Goal: Task Accomplishment & Management: Use online tool/utility

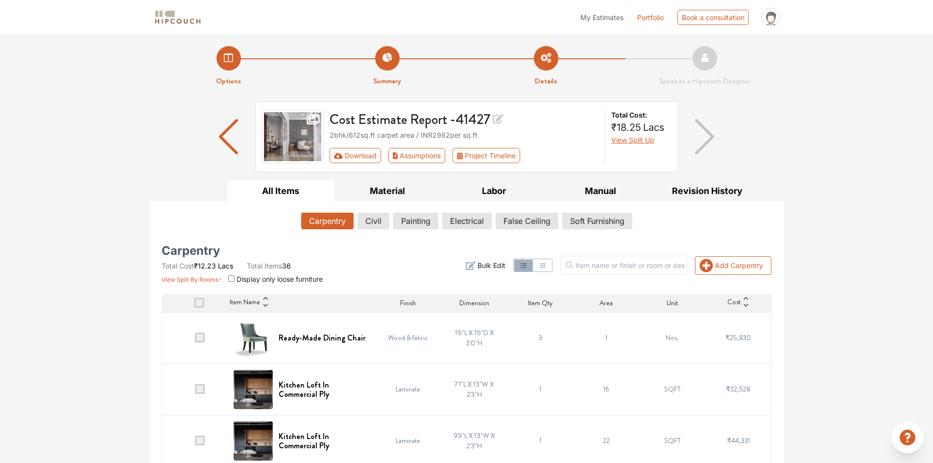
click at [200, 302] on span at bounding box center [199, 303] width 10 height 10
click at [194, 305] on input "checkbox" at bounding box center [194, 305] width 0 height 0
click at [200, 303] on span at bounding box center [199, 303] width 10 height 10
click at [194, 305] on input "checkbox" at bounding box center [194, 305] width 0 height 0
click at [204, 336] on span at bounding box center [200, 337] width 10 height 10
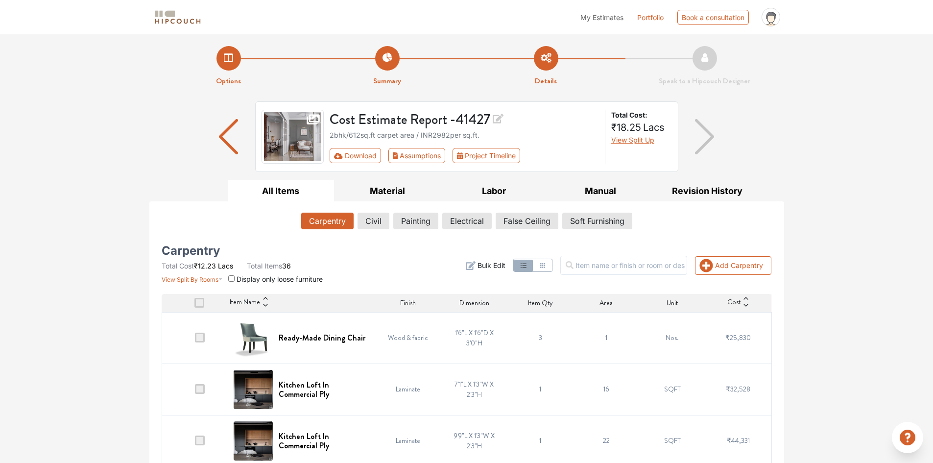
click at [195, 340] on input "checkbox" at bounding box center [195, 340] width 0 height 0
click at [204, 336] on span at bounding box center [200, 337] width 10 height 10
click at [195, 340] on input "checkbox" at bounding box center [195, 340] width 0 height 0
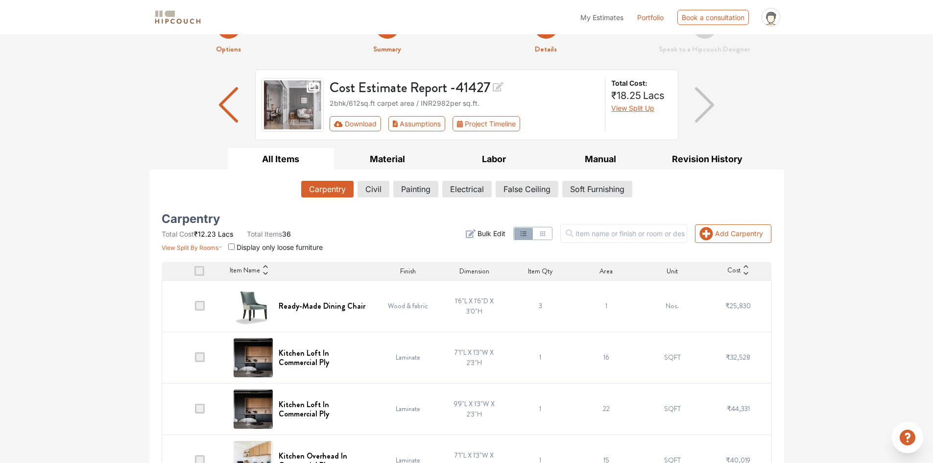
scroll to position [49, 0]
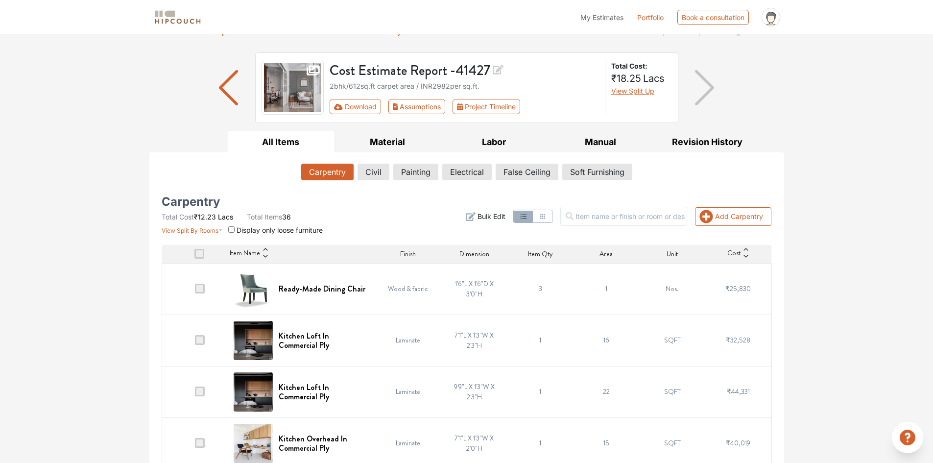
click at [495, 214] on span "Bulk Edit" at bounding box center [491, 216] width 28 height 10
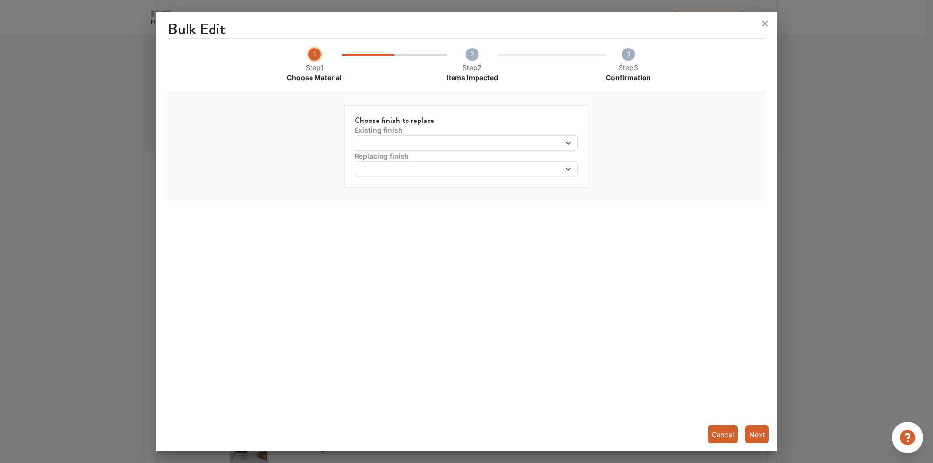
click at [559, 144] on span at bounding box center [544, 143] width 53 height 7
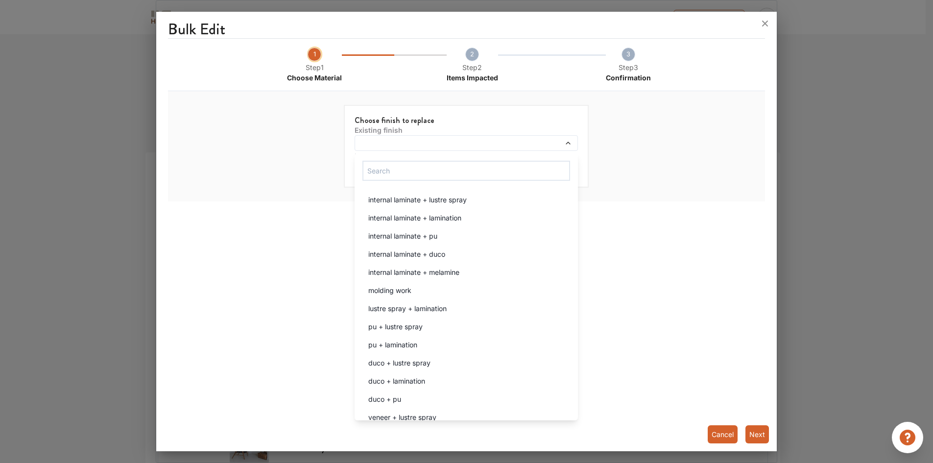
click at [678, 162] on div "Choose finish to replace Existing finish internal laminate + lustre spray inter…" at bounding box center [467, 146] width 578 height 102
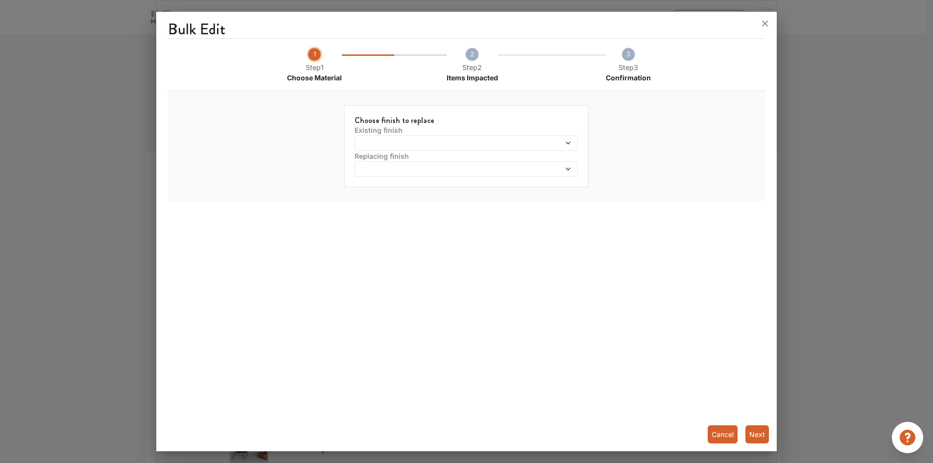
click at [727, 433] on button "Cancel" at bounding box center [723, 434] width 30 height 18
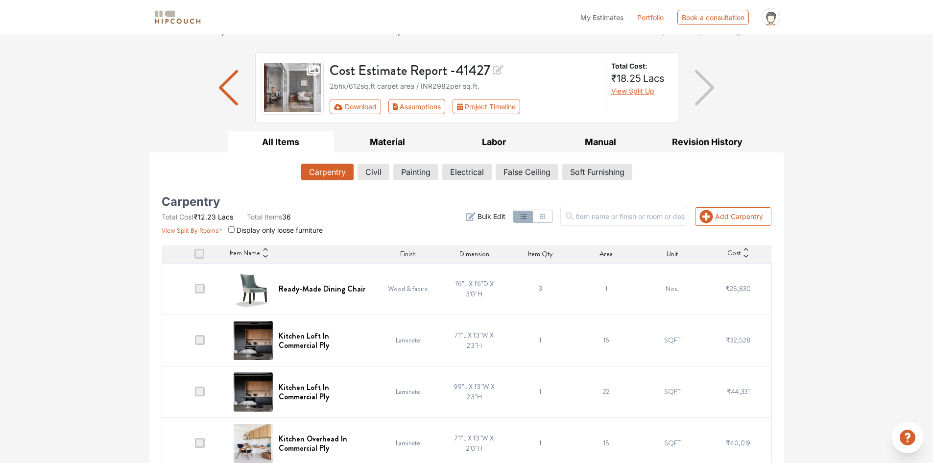
click at [551, 217] on button "button" at bounding box center [542, 217] width 19 height 12
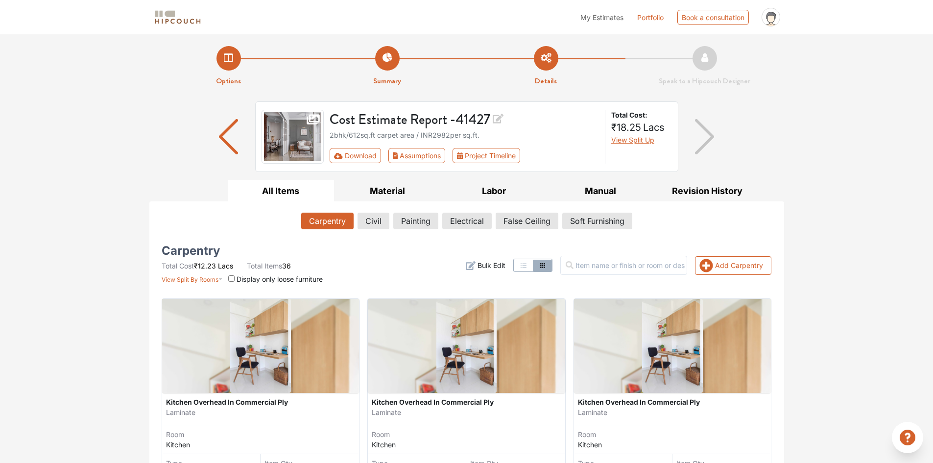
scroll to position [245, 0]
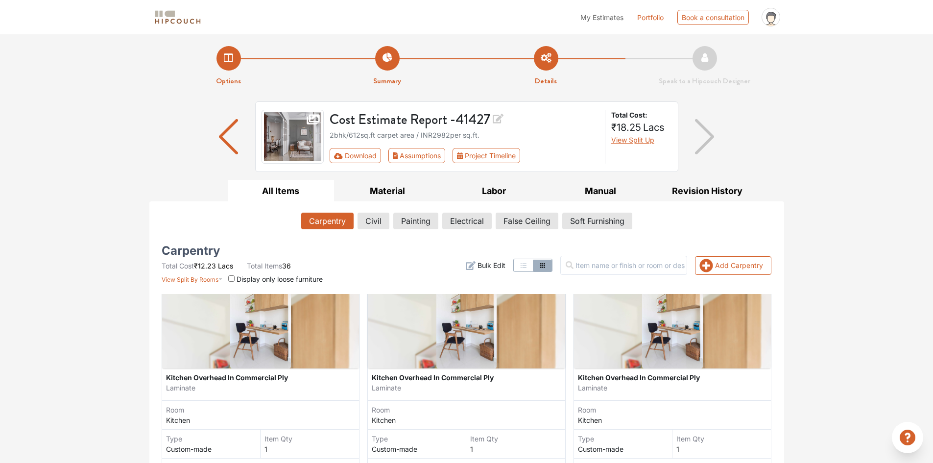
click at [533, 268] on button "button" at bounding box center [523, 266] width 19 height 12
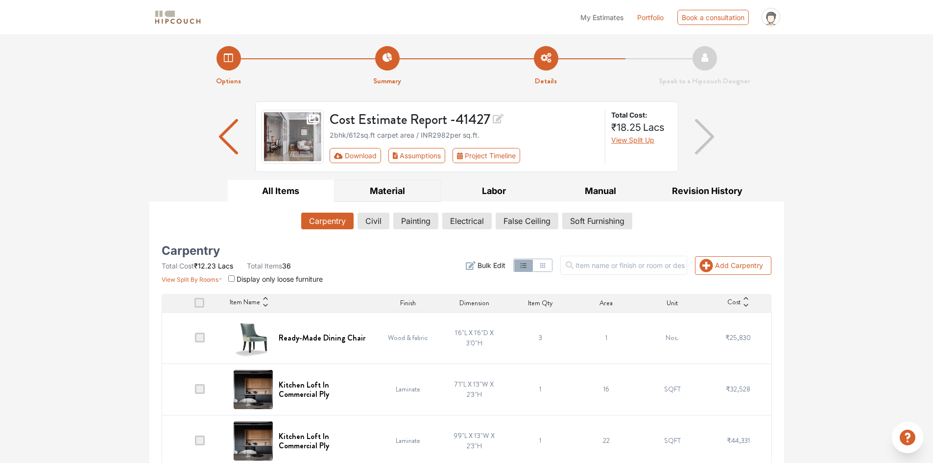
click at [400, 192] on button "Material" at bounding box center [387, 191] width 107 height 22
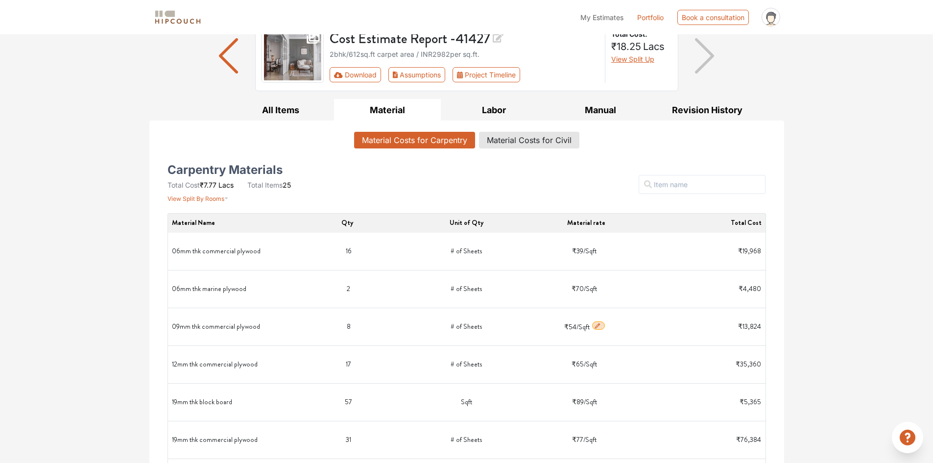
scroll to position [98, 0]
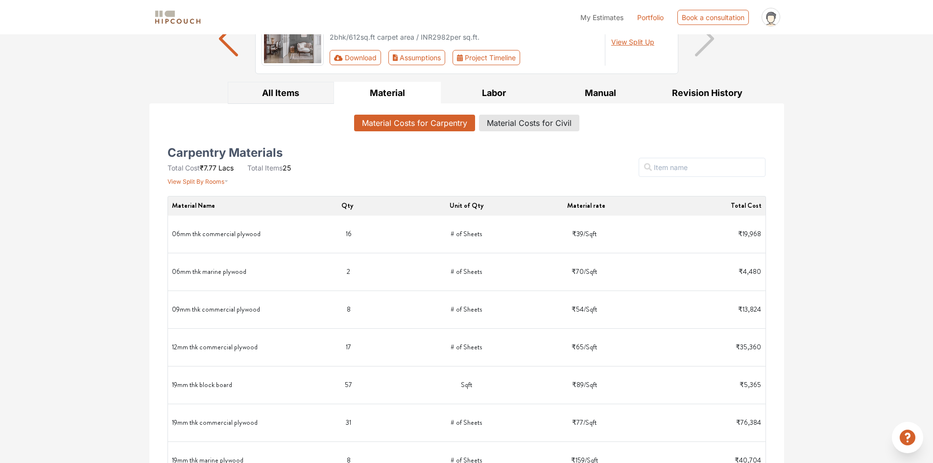
click at [278, 95] on button "All Items" at bounding box center [281, 93] width 107 height 22
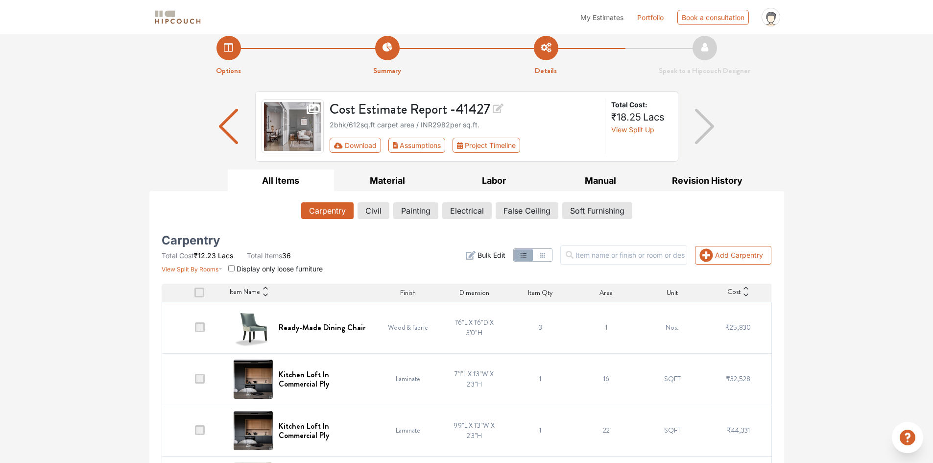
scroll to position [0, 0]
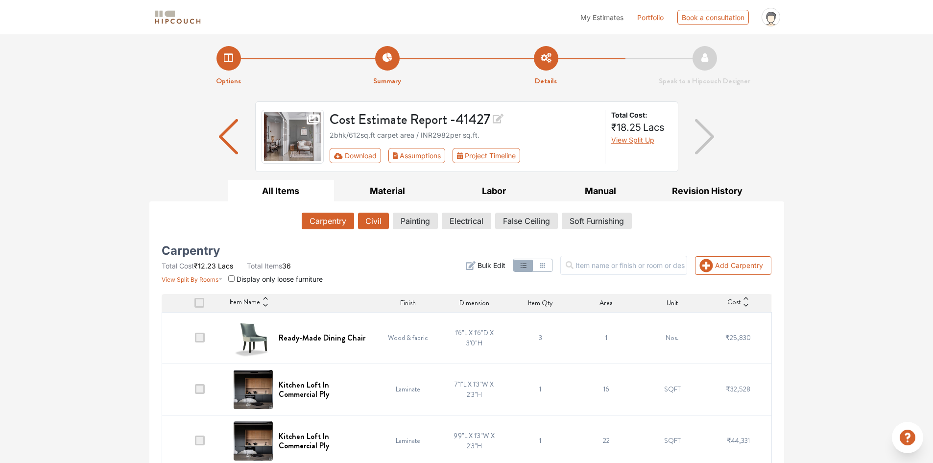
click at [374, 222] on button "Civil" at bounding box center [373, 221] width 31 height 17
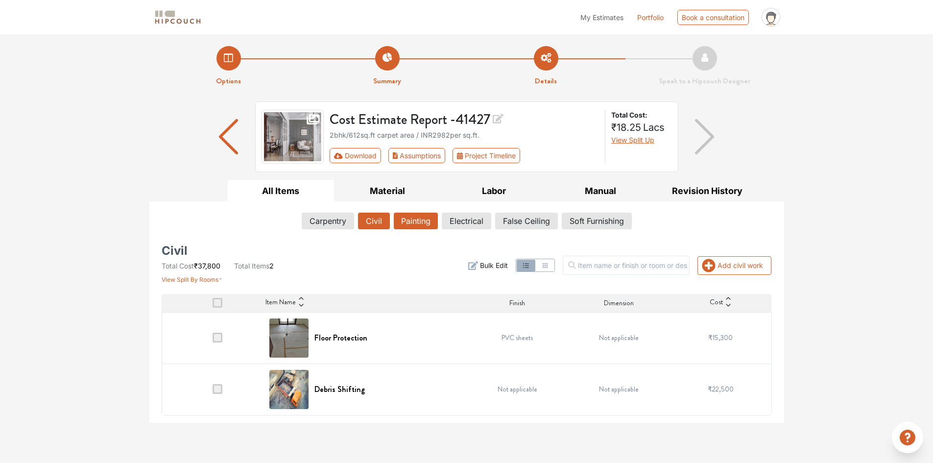
click at [423, 219] on button "Painting" at bounding box center [416, 221] width 44 height 17
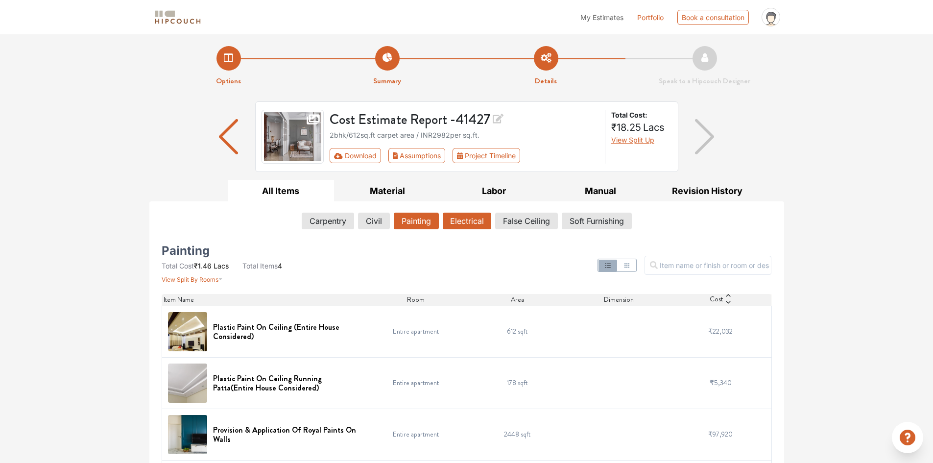
click at [469, 225] on button "Electrical" at bounding box center [467, 221] width 48 height 17
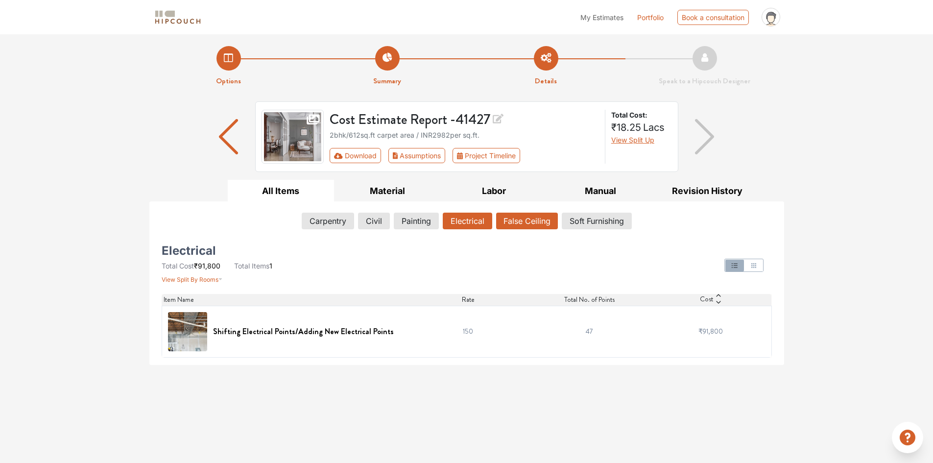
click at [514, 223] on button "False Ceiling" at bounding box center [527, 221] width 62 height 17
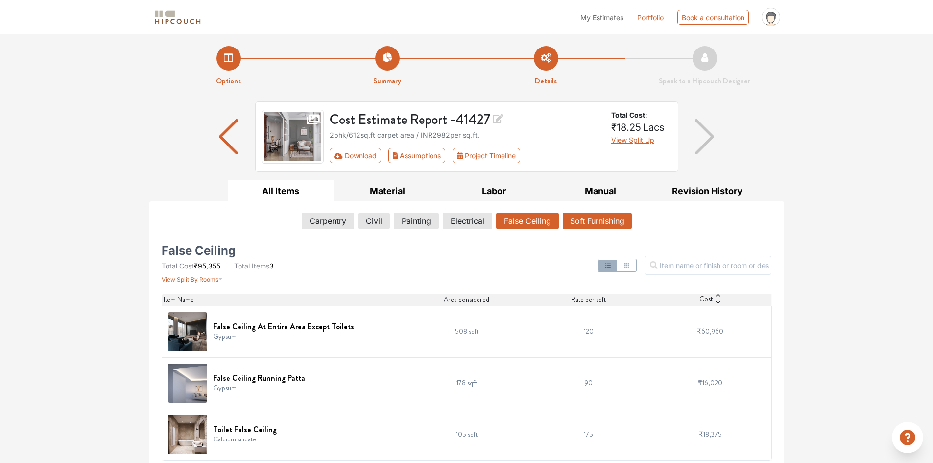
click at [597, 221] on button "Soft Furnishing" at bounding box center [597, 221] width 69 height 17
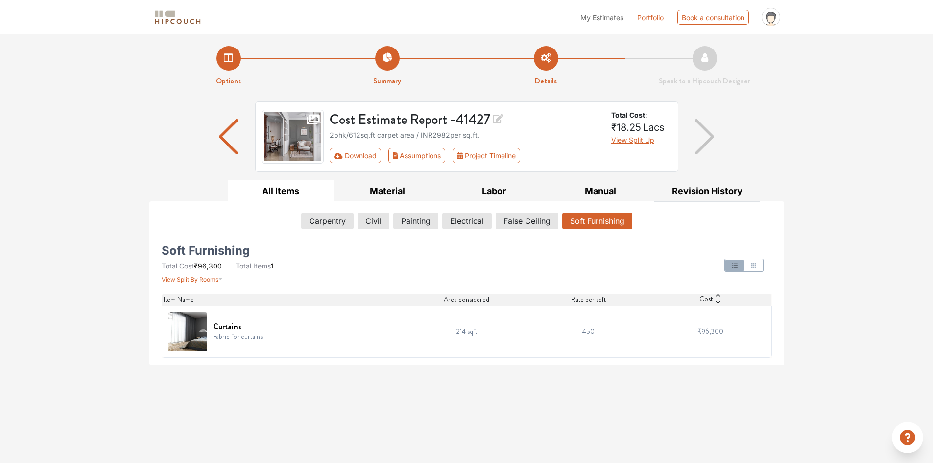
click at [708, 189] on button "Revision History" at bounding box center [707, 191] width 107 height 22
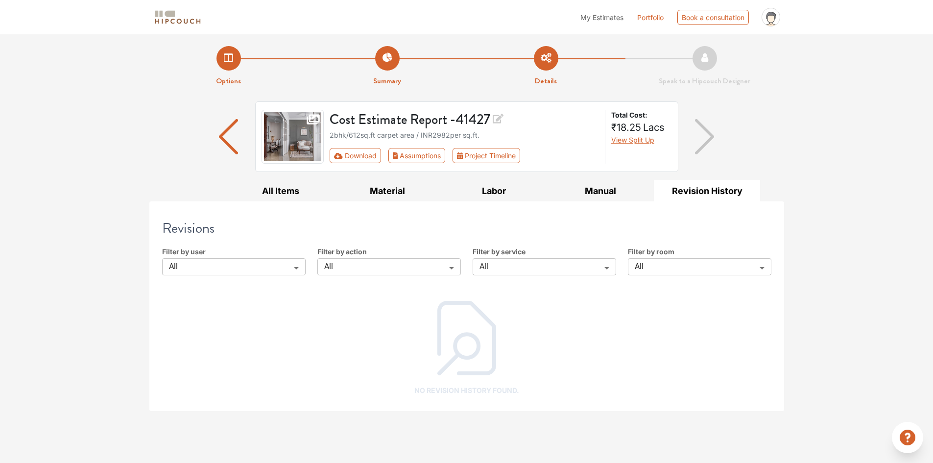
click at [258, 265] on body "My Estimates Portfolio Book a consultation profile pic Upload Boq Logout Option…" at bounding box center [466, 231] width 933 height 463
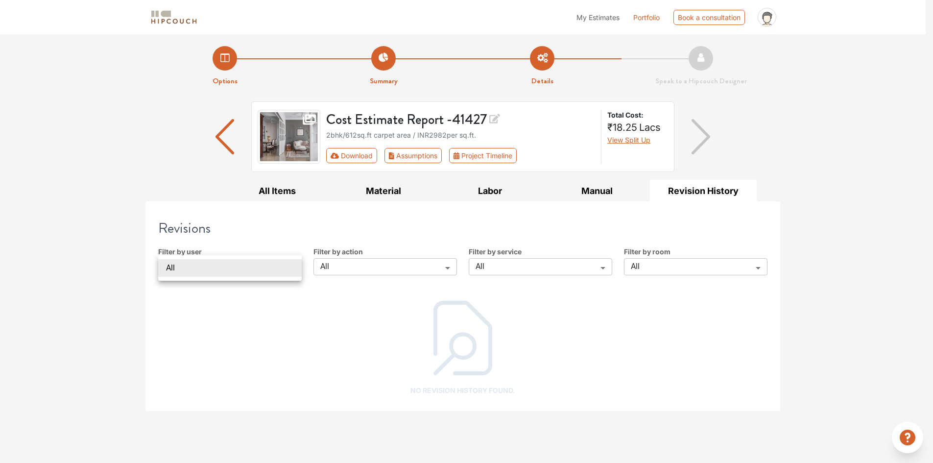
click at [368, 275] on div at bounding box center [466, 231] width 933 height 463
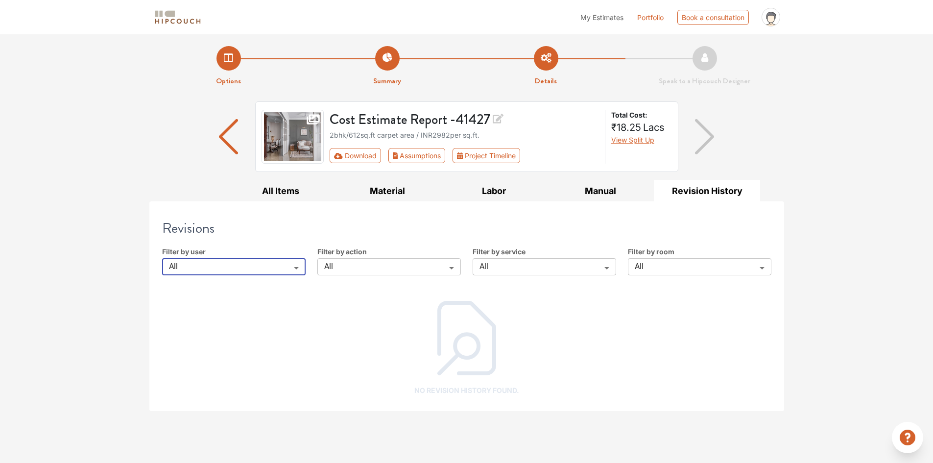
click at [375, 270] on body "My Estimates Portfolio Book a consultation profile pic Upload Boq Logout Option…" at bounding box center [466, 231] width 933 height 463
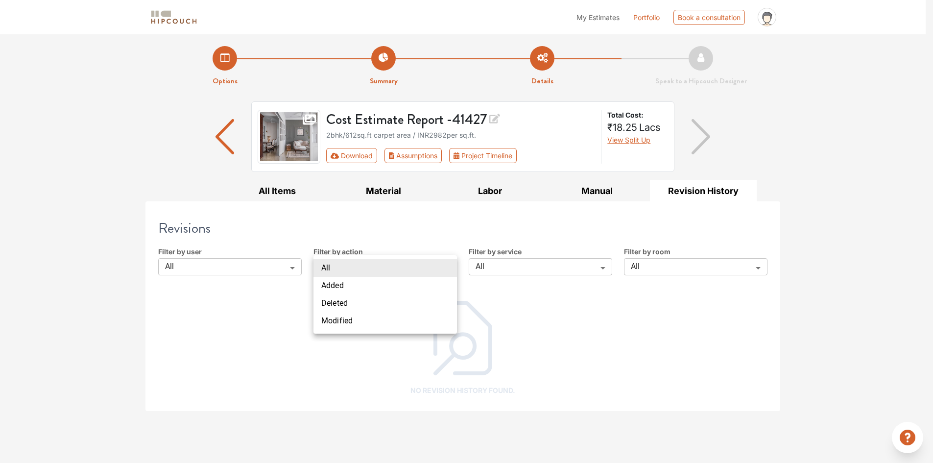
click at [568, 271] on div at bounding box center [466, 231] width 933 height 463
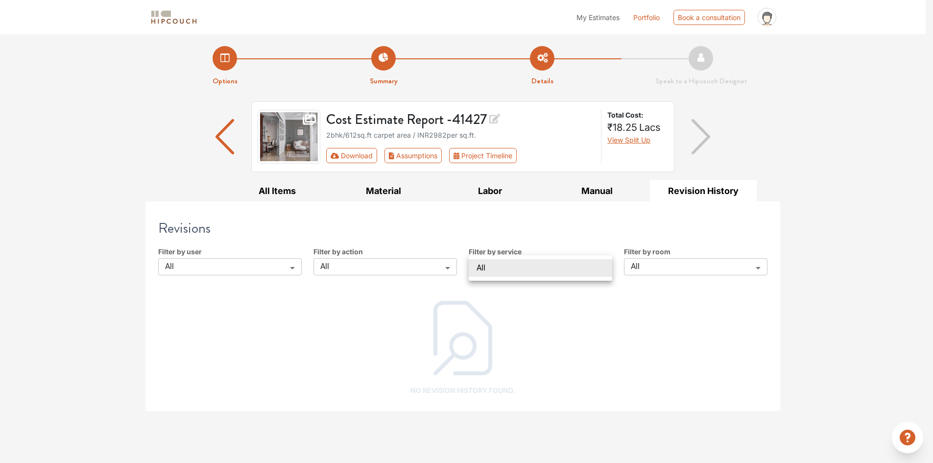
click at [568, 271] on body "My Estimates Portfolio Book a consultation profile pic Upload Boq Logout Option…" at bounding box center [466, 231] width 933 height 463
click at [661, 266] on div at bounding box center [466, 231] width 933 height 463
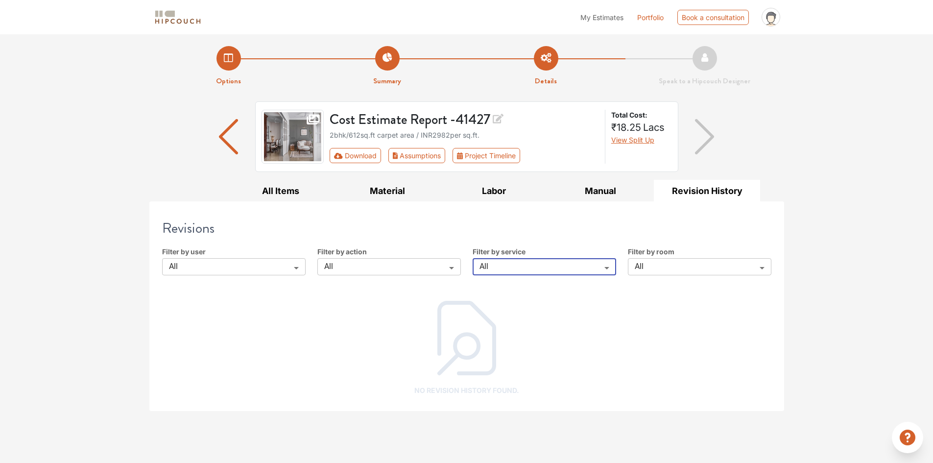
click at [339, 260] on body "My Estimates Portfolio Book a consultation profile pic Upload Boq Logout Option…" at bounding box center [466, 231] width 933 height 463
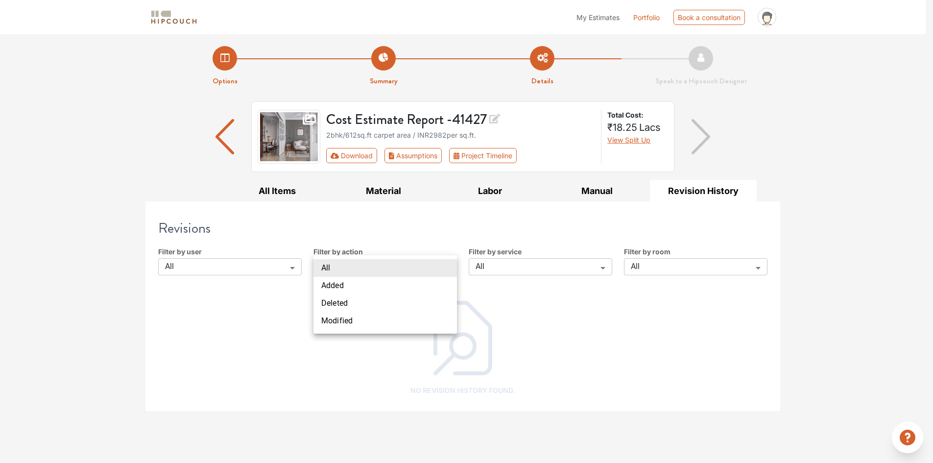
click at [239, 306] on div at bounding box center [466, 231] width 933 height 463
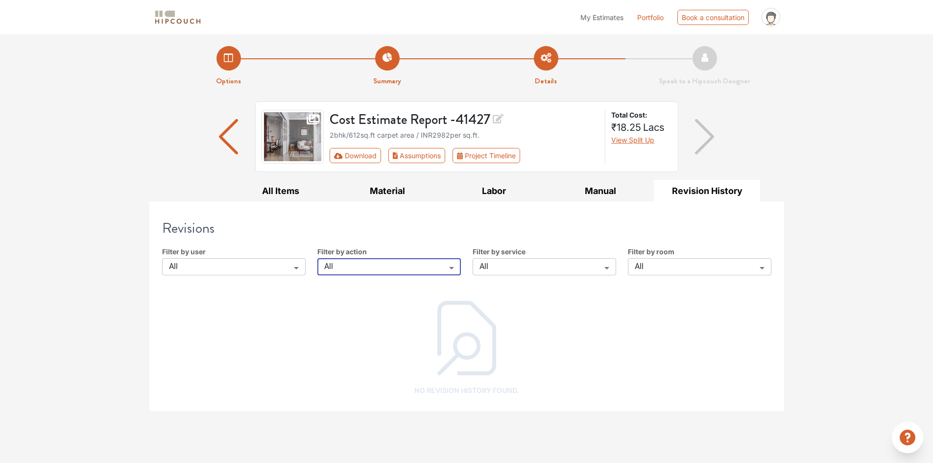
click at [228, 277] on div "Revisions Filter by user All All ​ Filter by action All all ​ Filter by service…" at bounding box center [466, 306] width 625 height 210
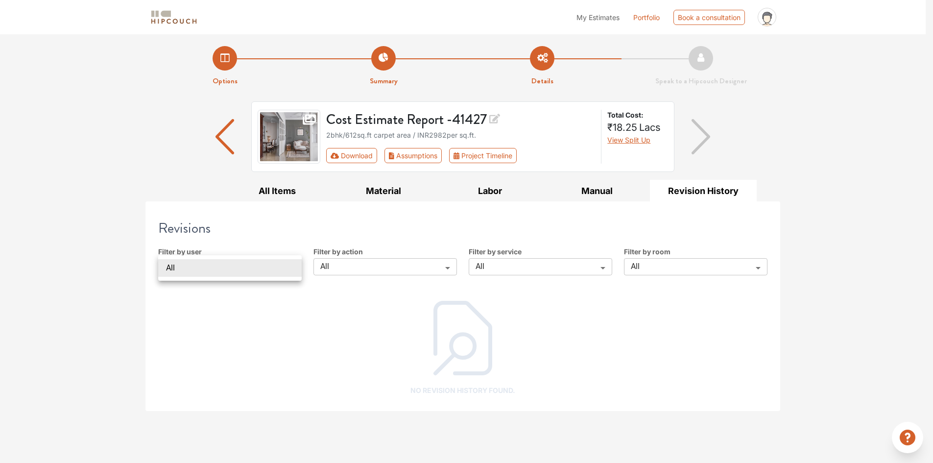
click at [228, 270] on body "My Estimates Portfolio Book a consultation profile pic Upload Boq Logout Option…" at bounding box center [466, 231] width 933 height 463
click at [257, 338] on div at bounding box center [466, 231] width 933 height 463
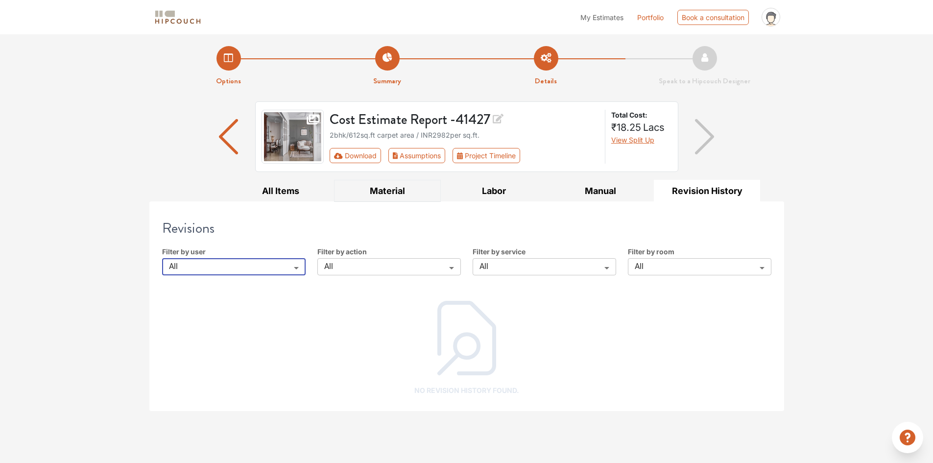
click at [389, 193] on button "Material" at bounding box center [387, 191] width 107 height 22
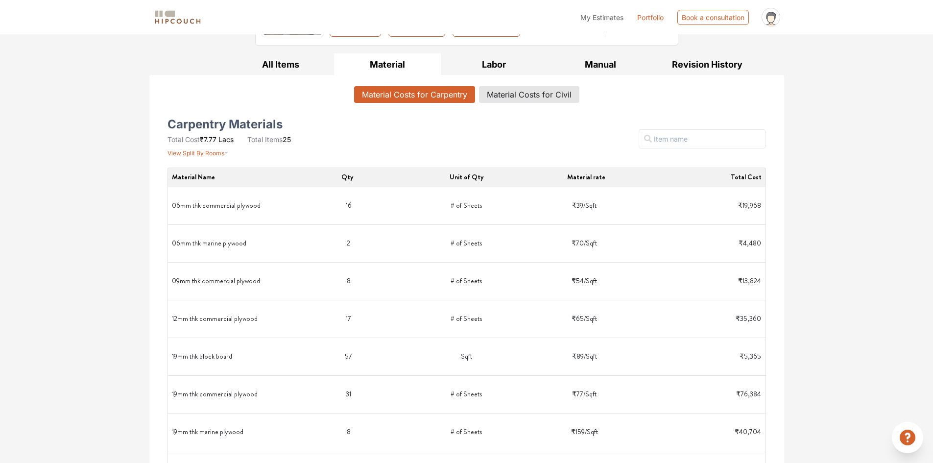
scroll to position [123, 0]
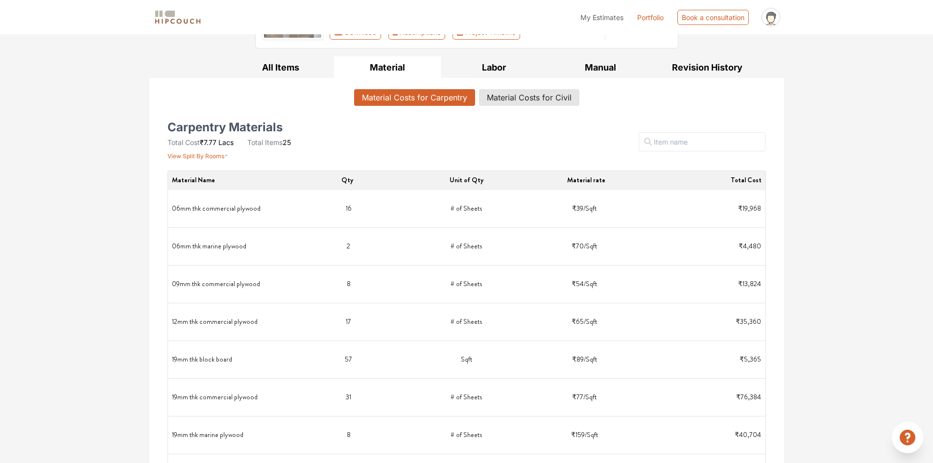
click at [524, 149] on div "Filter" at bounding box center [568, 141] width 407 height 37
click at [521, 141] on div "Filter" at bounding box center [568, 141] width 407 height 37
click at [517, 149] on div "Filter" at bounding box center [568, 141] width 407 height 37
click at [526, 106] on button "Material Costs for Civil" at bounding box center [529, 97] width 100 height 17
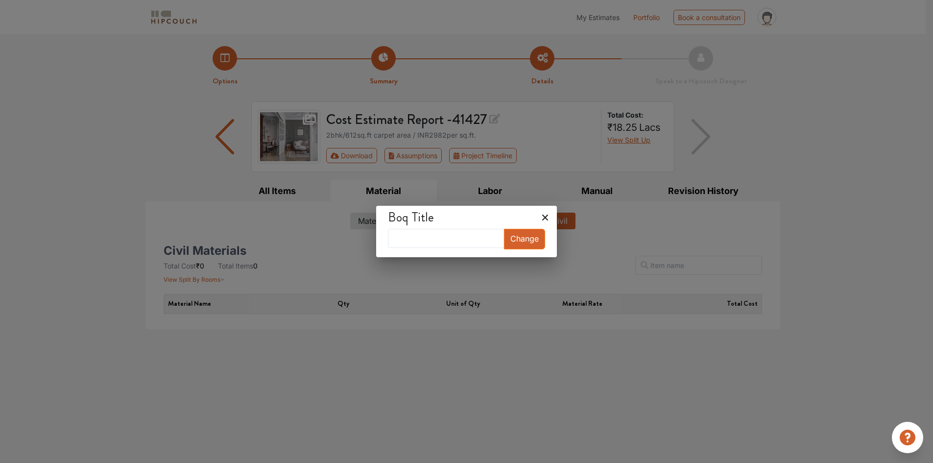
scroll to position [0, 0]
click at [537, 218] on icon at bounding box center [545, 218] width 16 height 16
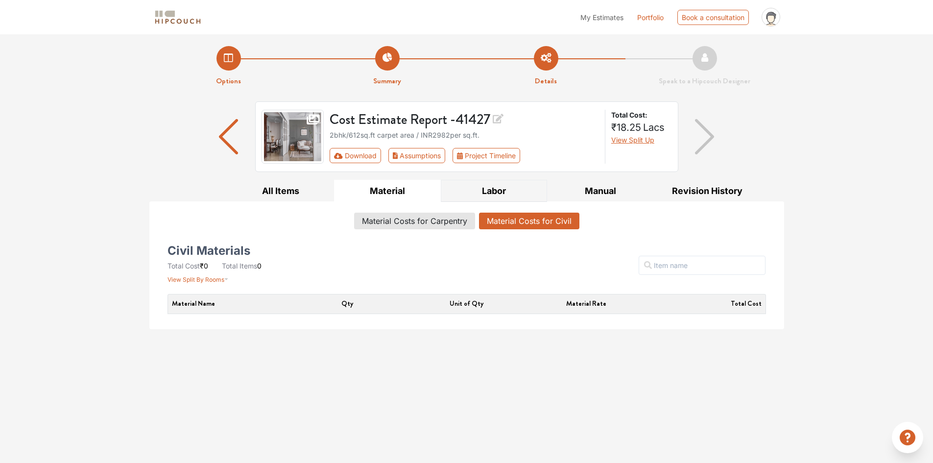
click at [482, 186] on button "Labor" at bounding box center [494, 191] width 107 height 22
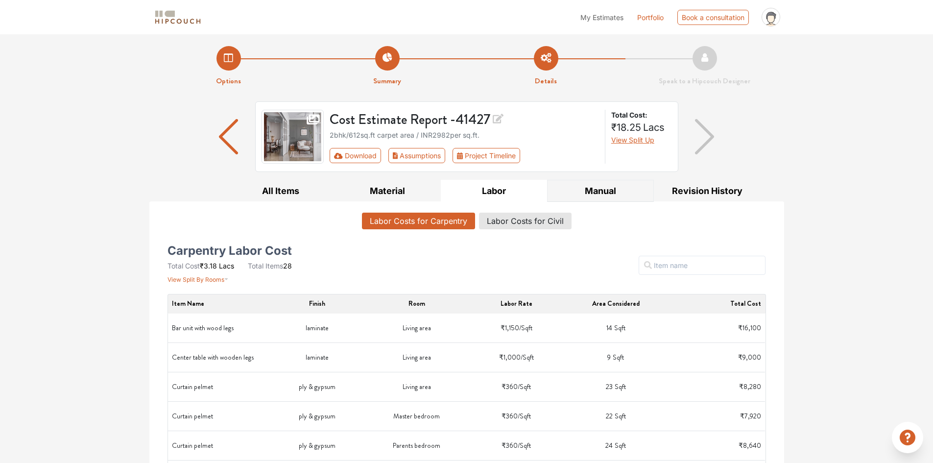
click at [601, 191] on button "Manual" at bounding box center [600, 191] width 107 height 22
click at [598, 189] on button "Manual" at bounding box center [600, 191] width 107 height 22
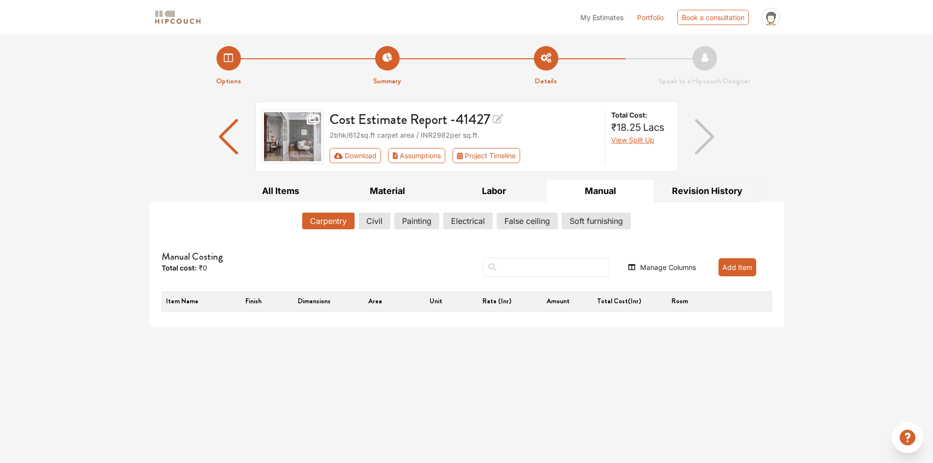
click at [706, 191] on button "Revision History" at bounding box center [707, 191] width 107 height 22
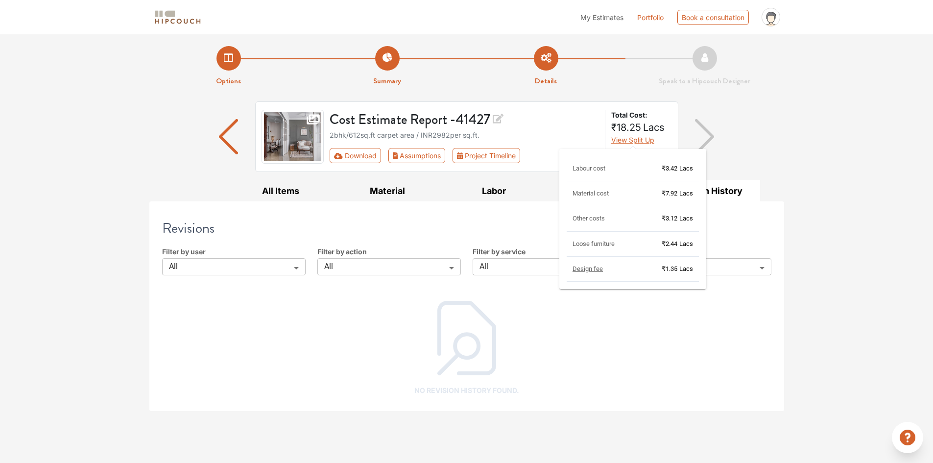
click at [641, 141] on span "View Split Up" at bounding box center [632, 140] width 43 height 8
click at [641, 140] on span "View Split Up" at bounding box center [632, 140] width 43 height 8
click at [516, 195] on button "Labor" at bounding box center [494, 191] width 107 height 22
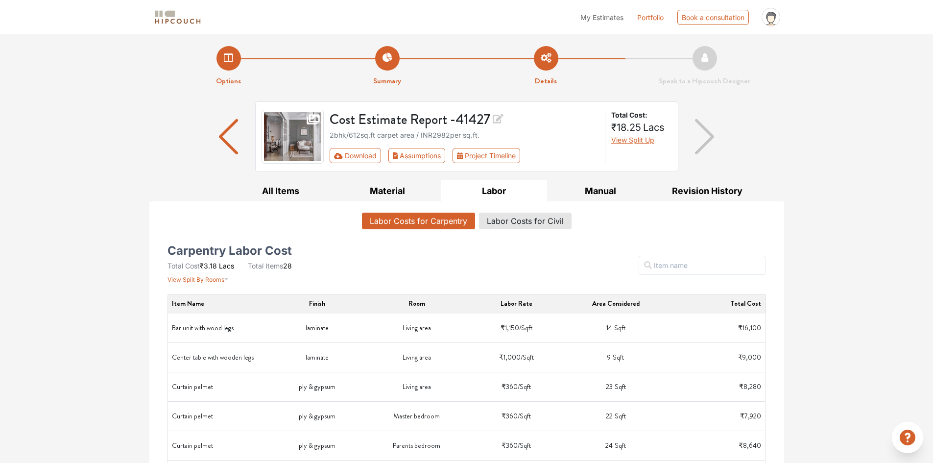
click at [642, 141] on span "View Split Up" at bounding box center [632, 140] width 43 height 8
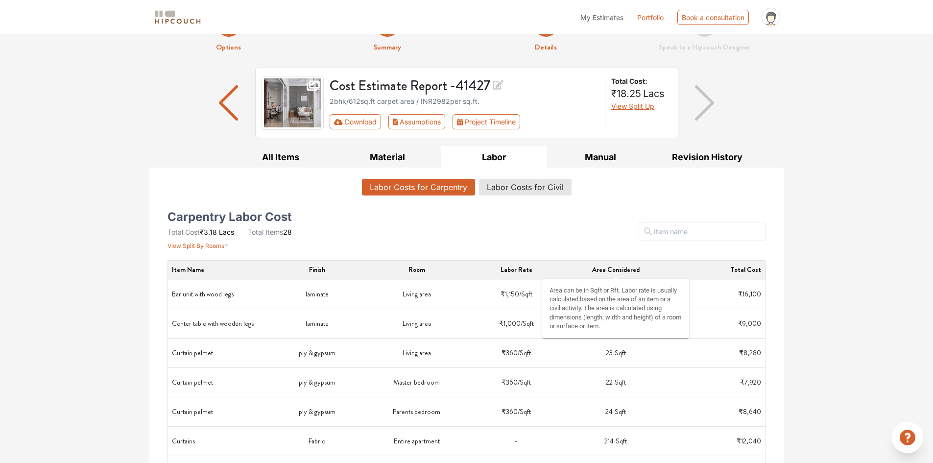
scroll to position [49, 0]
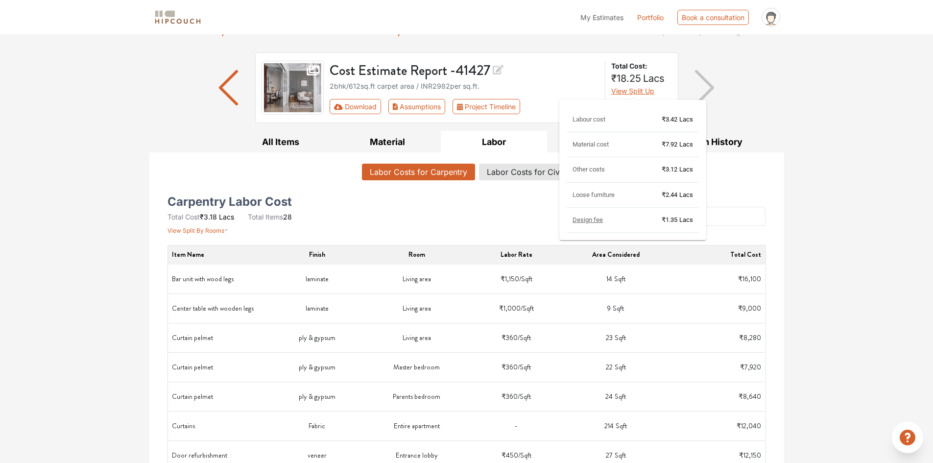
click at [632, 92] on span "View Split Up" at bounding box center [632, 91] width 43 height 8
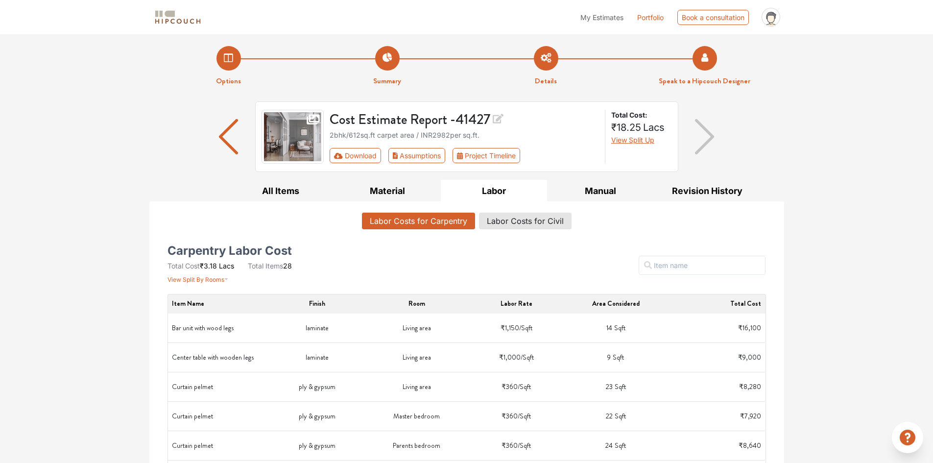
click at [704, 55] on li "Speak to a Hipcouch Designer" at bounding box center [704, 66] width 159 height 41
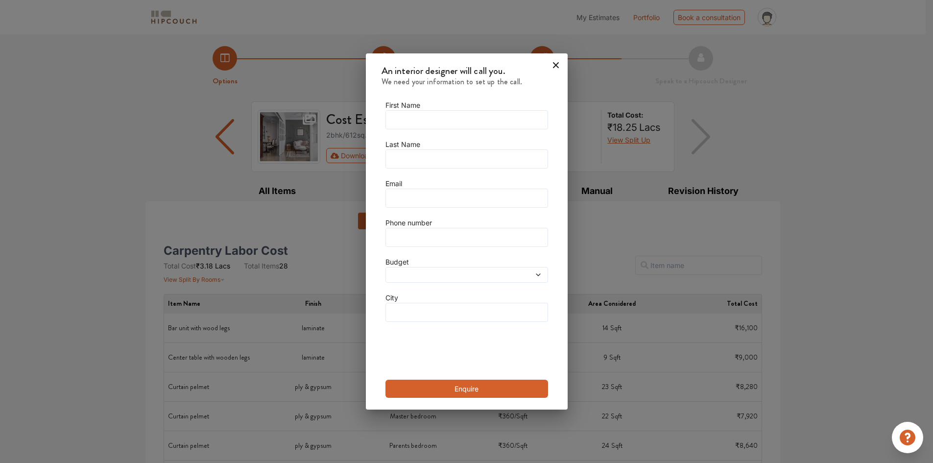
click at [551, 69] on icon at bounding box center [556, 65] width 16 height 16
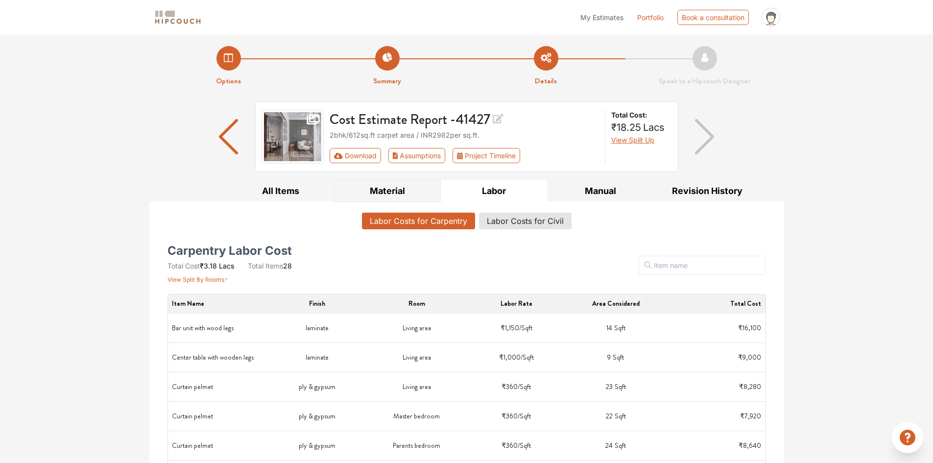
click at [394, 188] on button "Material" at bounding box center [387, 191] width 107 height 22
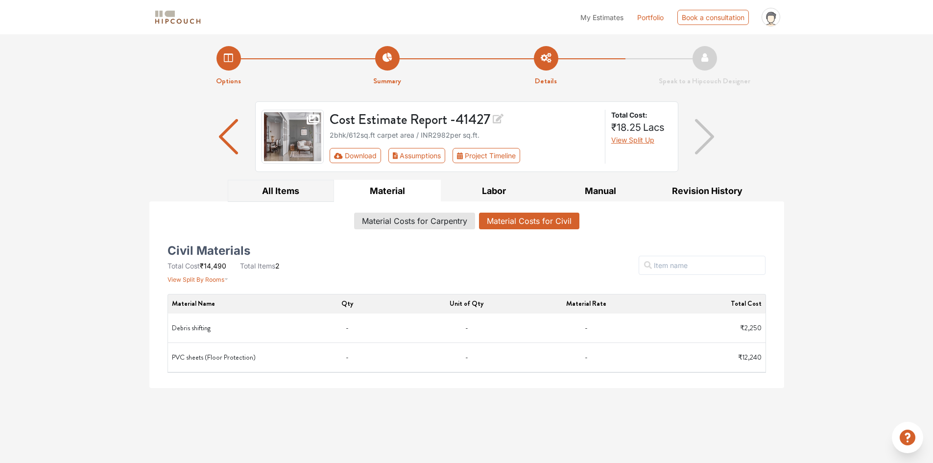
click at [286, 189] on button "All Items" at bounding box center [281, 191] width 107 height 22
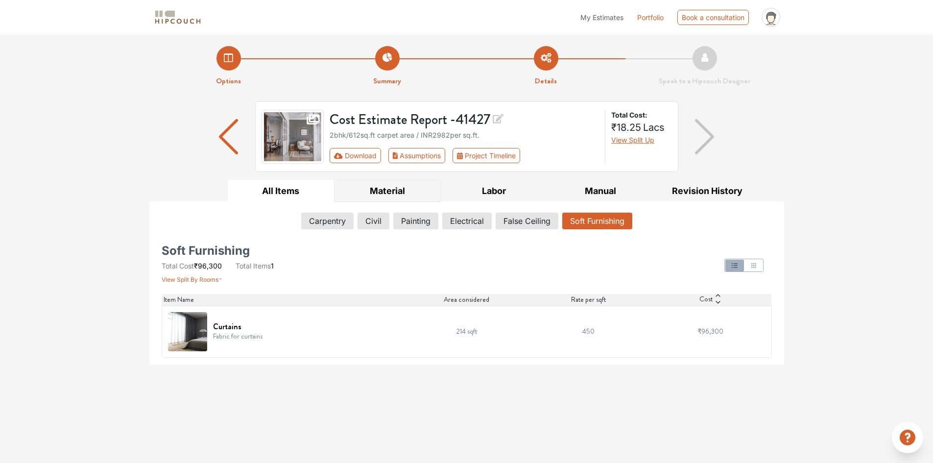
click at [399, 191] on button "Material" at bounding box center [387, 191] width 107 height 22
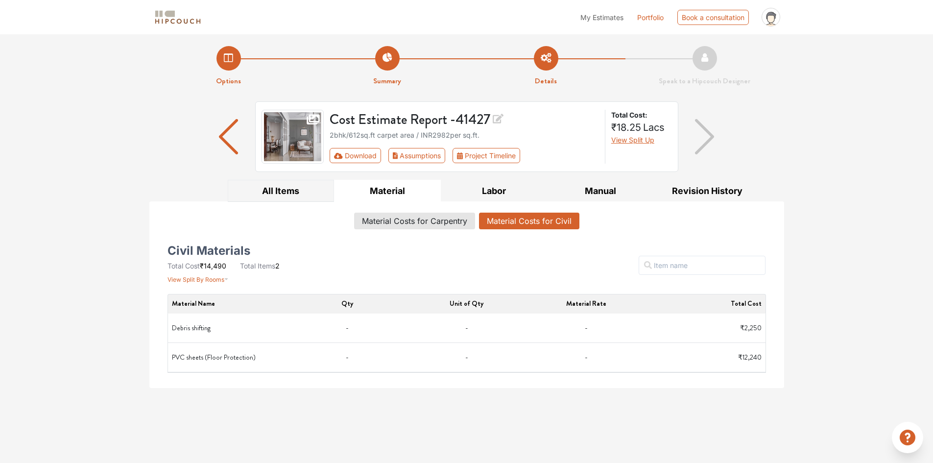
click at [275, 191] on button "All Items" at bounding box center [281, 191] width 107 height 22
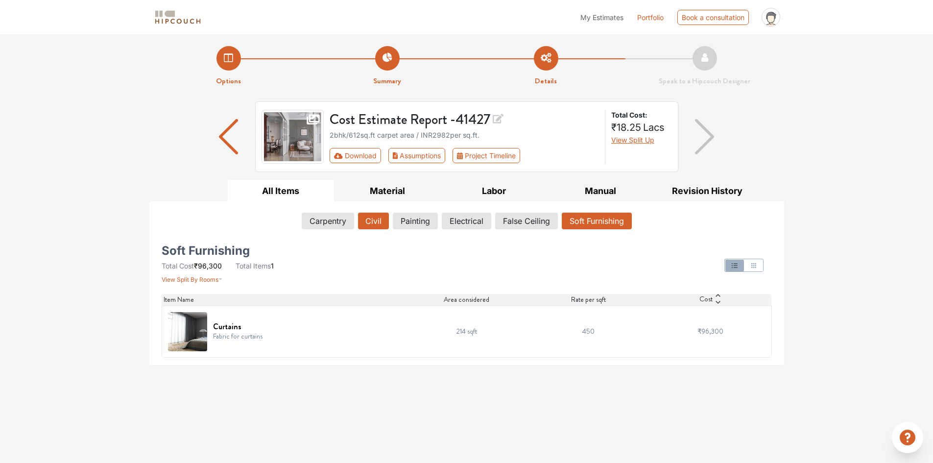
click at [367, 221] on button "Civil" at bounding box center [373, 221] width 31 height 17
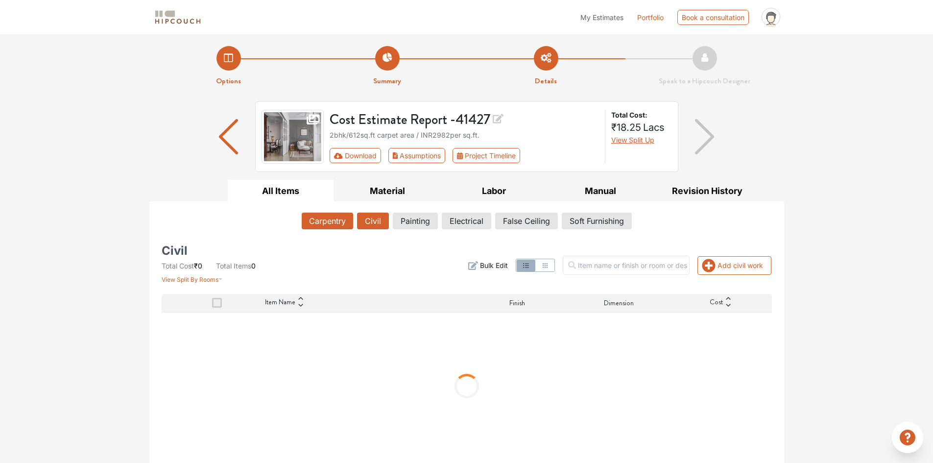
click at [320, 222] on button "Carpentry" at bounding box center [327, 221] width 51 height 17
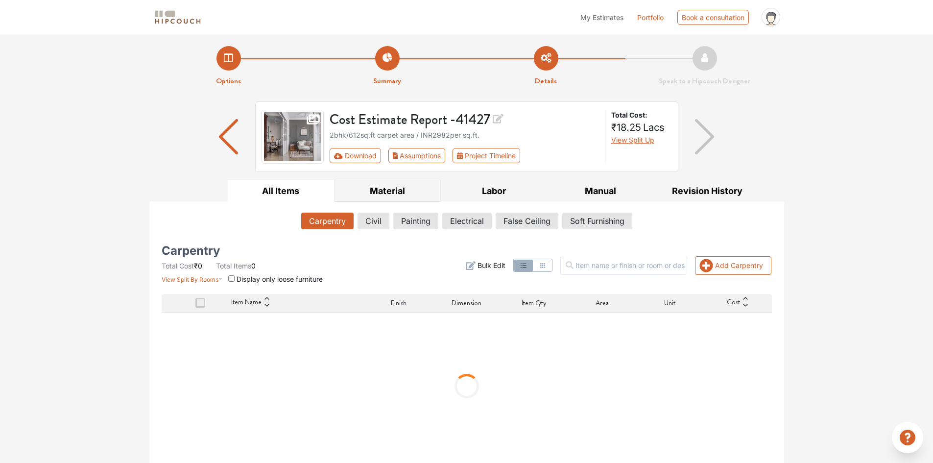
click at [383, 194] on button "Material" at bounding box center [387, 191] width 107 height 22
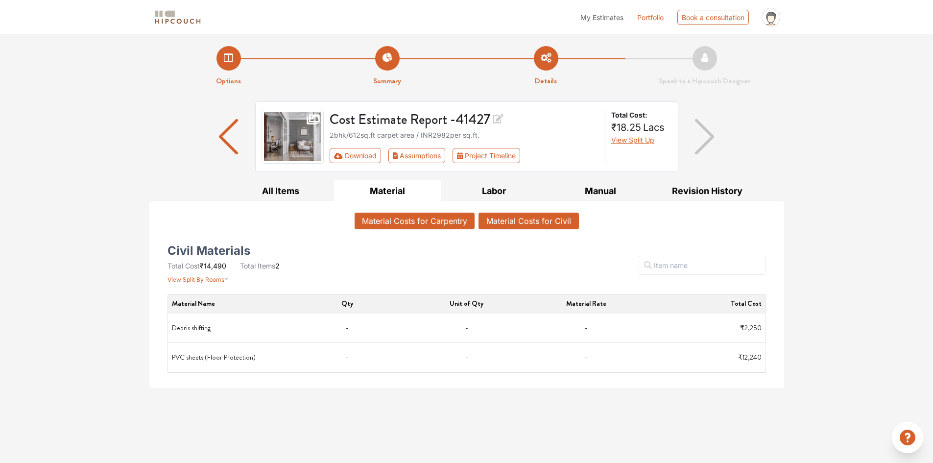
click at [423, 223] on button "Material Costs for Carpentry" at bounding box center [415, 221] width 120 height 17
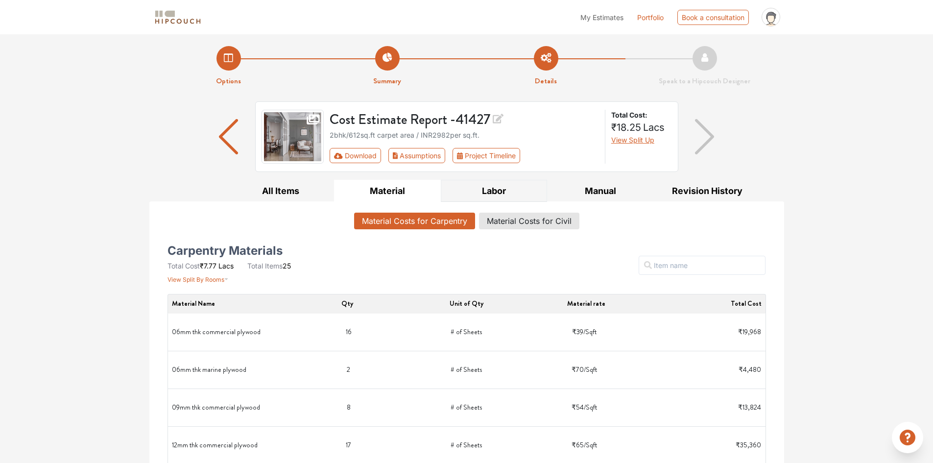
click at [499, 188] on button "Labor" at bounding box center [494, 191] width 107 height 22
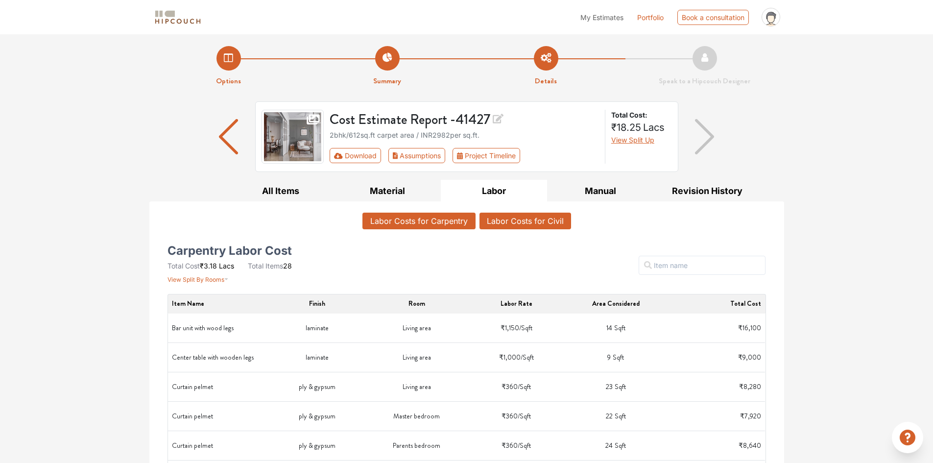
click at [518, 222] on button "Labor Costs for Civil" at bounding box center [525, 221] width 92 height 17
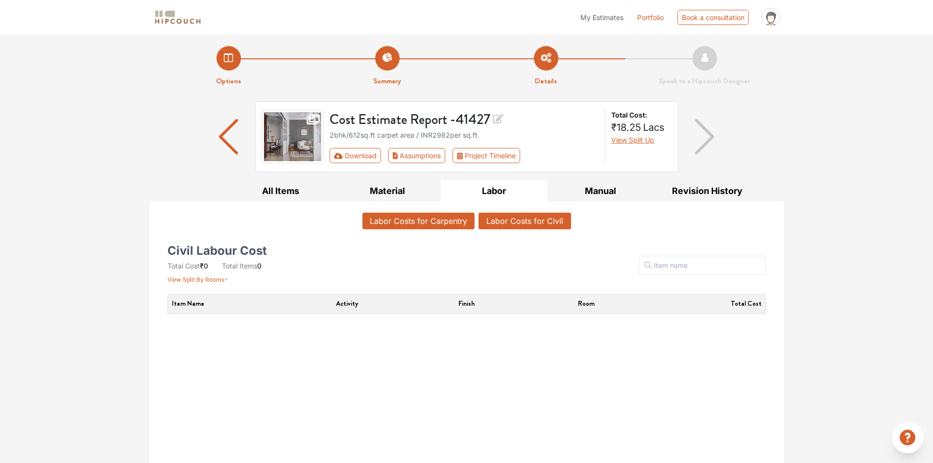
click at [421, 225] on button "Labor Costs for Carpentry" at bounding box center [418, 221] width 112 height 17
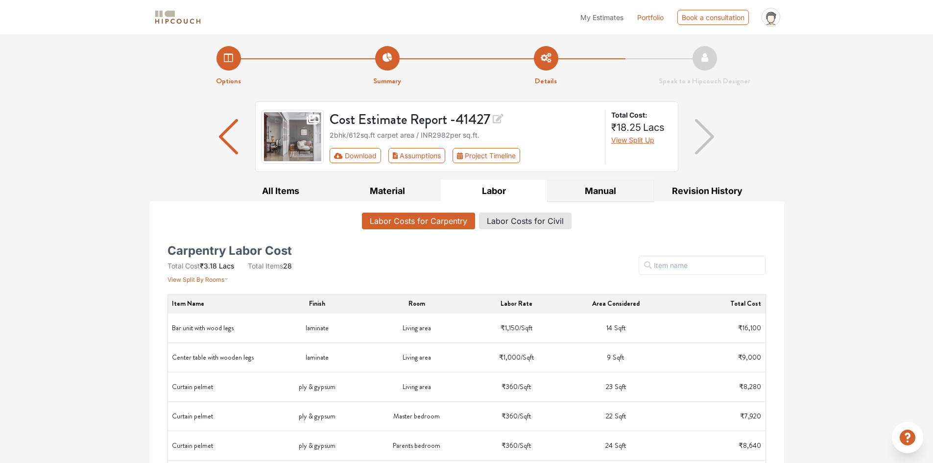
click at [597, 194] on button "Manual" at bounding box center [600, 191] width 107 height 22
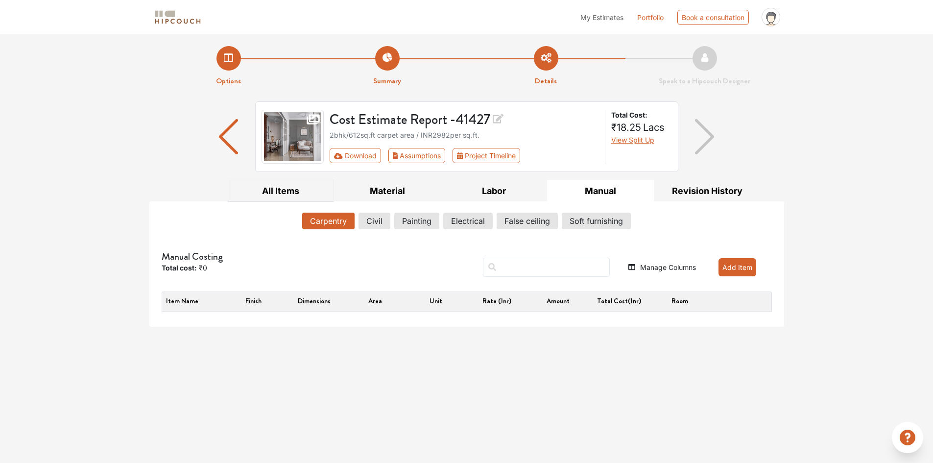
click at [297, 192] on button "All Items" at bounding box center [281, 191] width 107 height 22
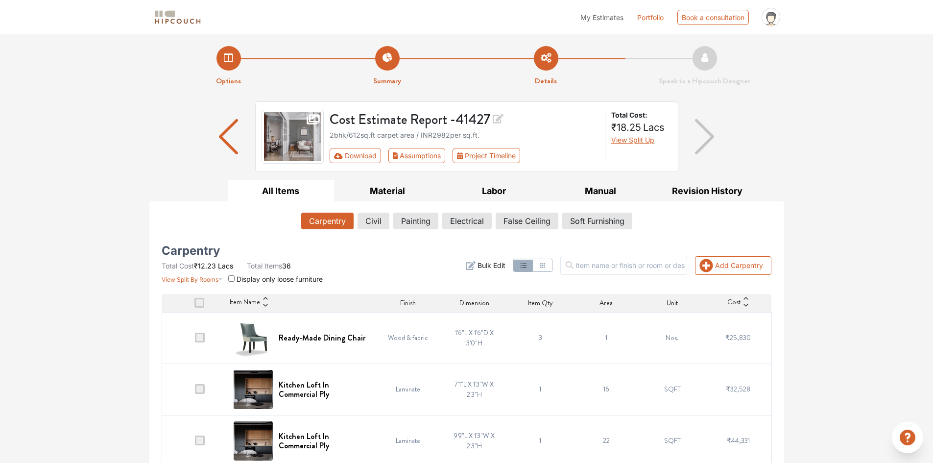
click at [222, 142] on img "button" at bounding box center [228, 136] width 19 height 35
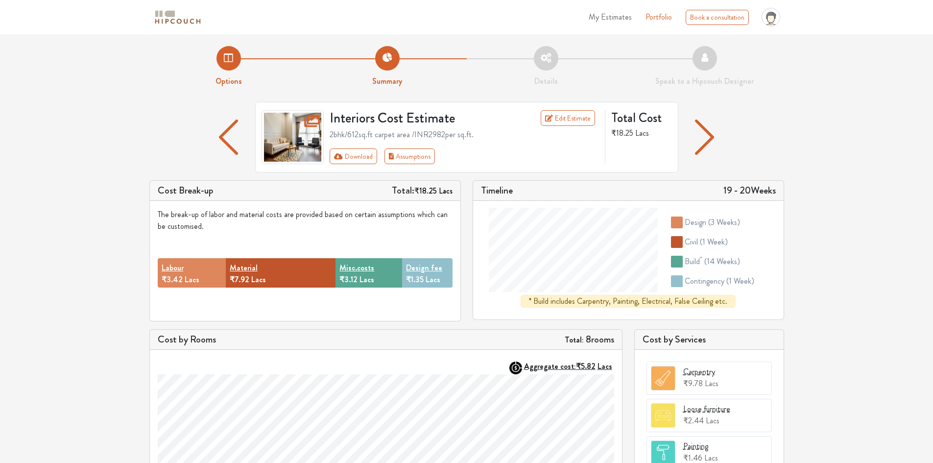
click at [222, 135] on img "button" at bounding box center [228, 136] width 19 height 35
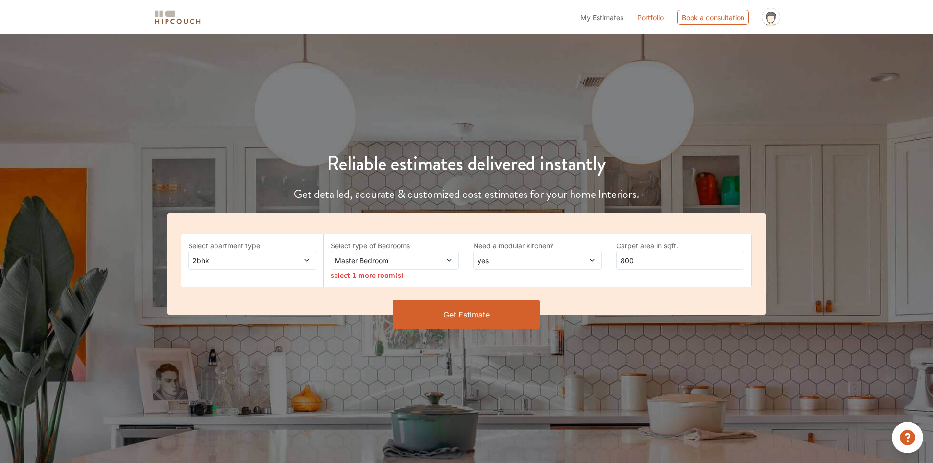
click at [432, 265] on span at bounding box center [438, 260] width 30 height 10
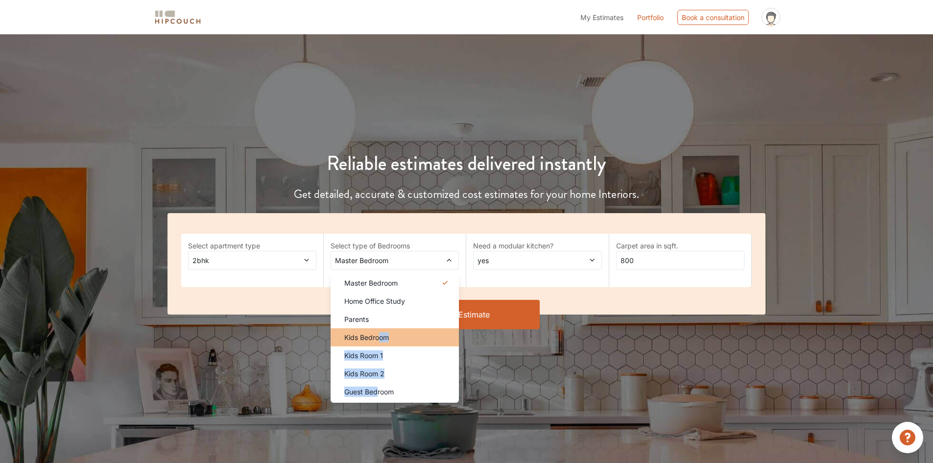
drag, startPoint x: 376, startPoint y: 389, endPoint x: 381, endPoint y: 335, distance: 54.1
click at [381, 335] on ul "Master Bedroom Home Office Study Parents Kids Bedroom Kids Room 1 Kids Room 2 G…" at bounding box center [395, 337] width 128 height 131
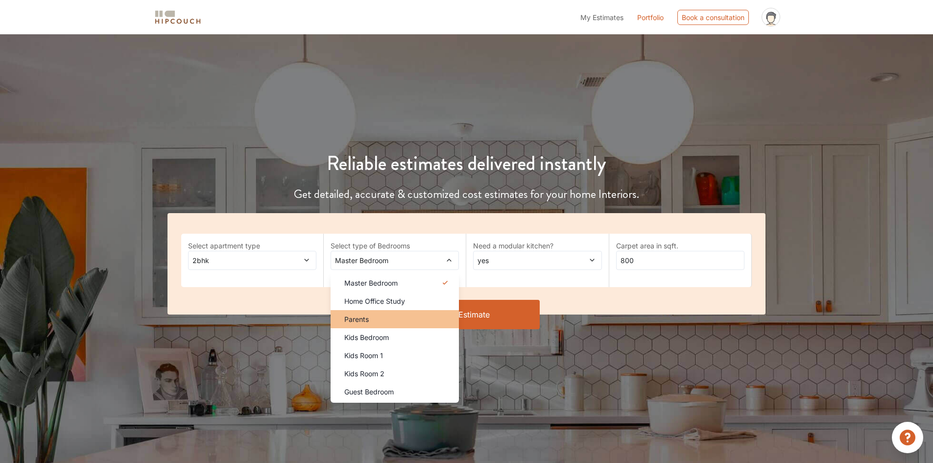
click at [360, 318] on span "Parents" at bounding box center [356, 319] width 24 height 10
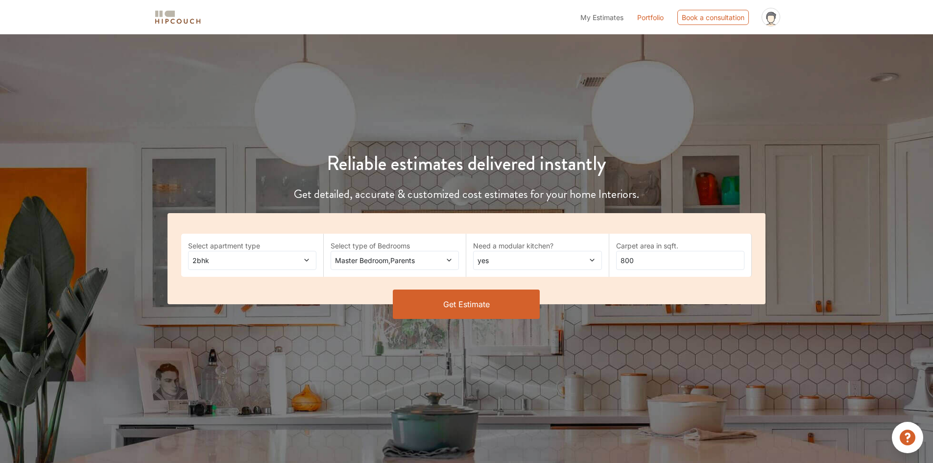
click at [483, 301] on button "Get Estimate" at bounding box center [466, 303] width 147 height 29
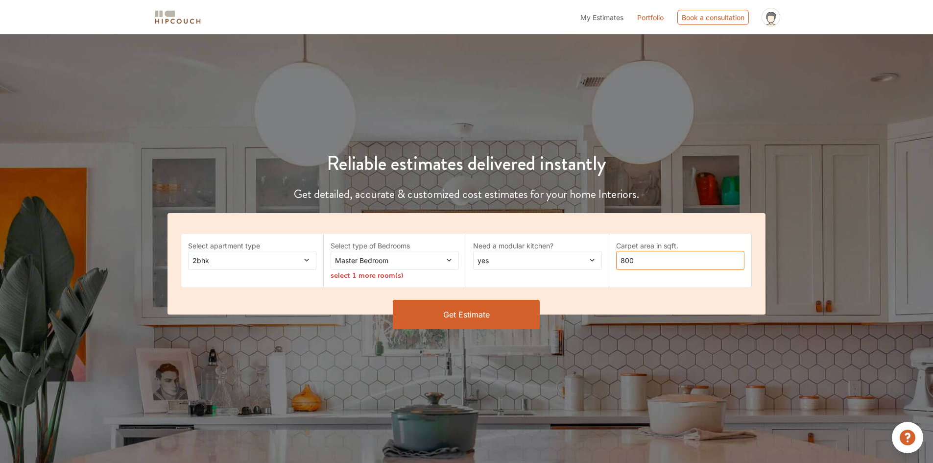
drag, startPoint x: 653, startPoint y: 258, endPoint x: 603, endPoint y: 258, distance: 49.9
click at [603, 258] on div "Select apartment type 2bhk Select type of Bedrooms Master Bedroom select 1 more…" at bounding box center [466, 263] width 598 height 101
type input "612"
click at [394, 262] on span "Master Bedroom" at bounding box center [378, 260] width 90 height 10
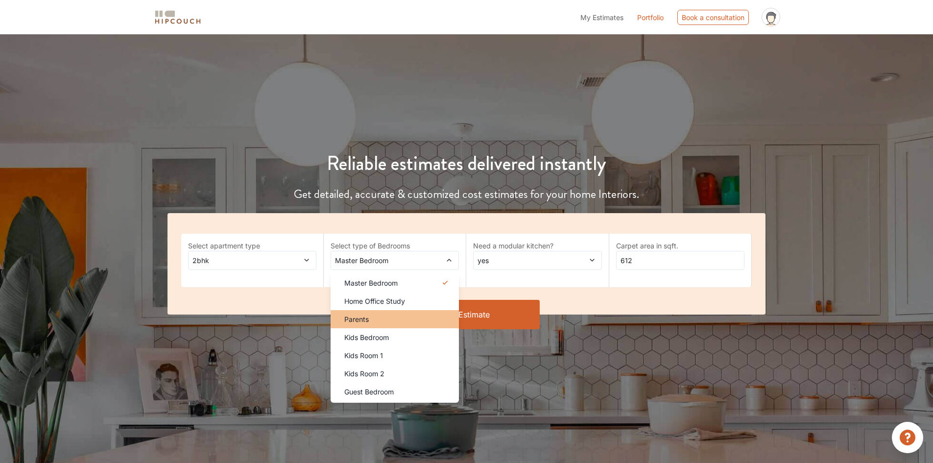
click at [366, 326] on li "Parents" at bounding box center [395, 319] width 128 height 18
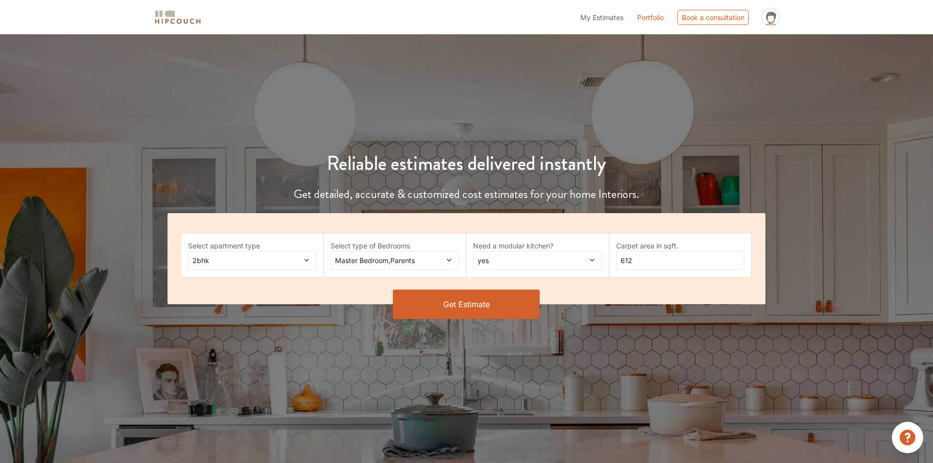
click at [452, 304] on button "Get Estimate" at bounding box center [466, 303] width 147 height 29
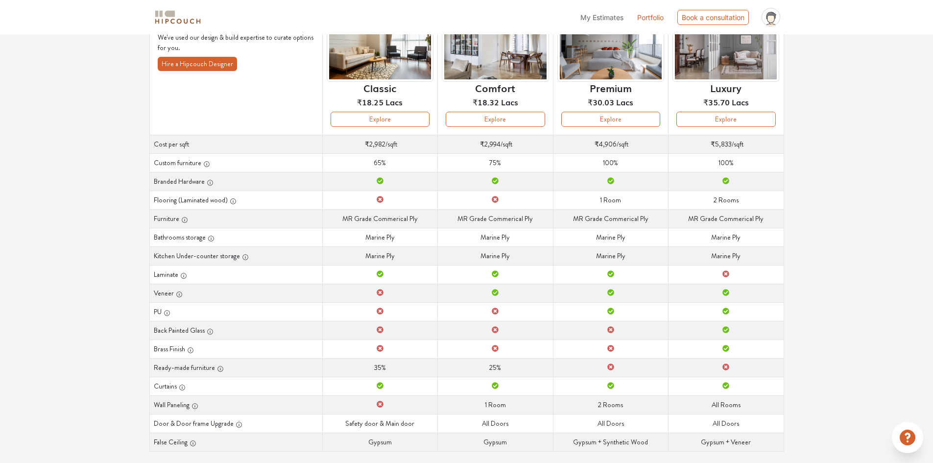
scroll to position [109, 0]
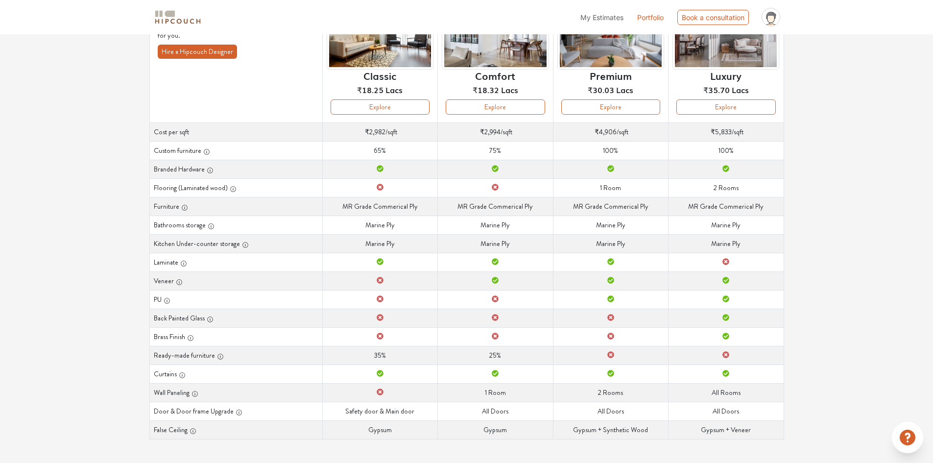
click at [496, 282] on icon at bounding box center [495, 280] width 7 height 7
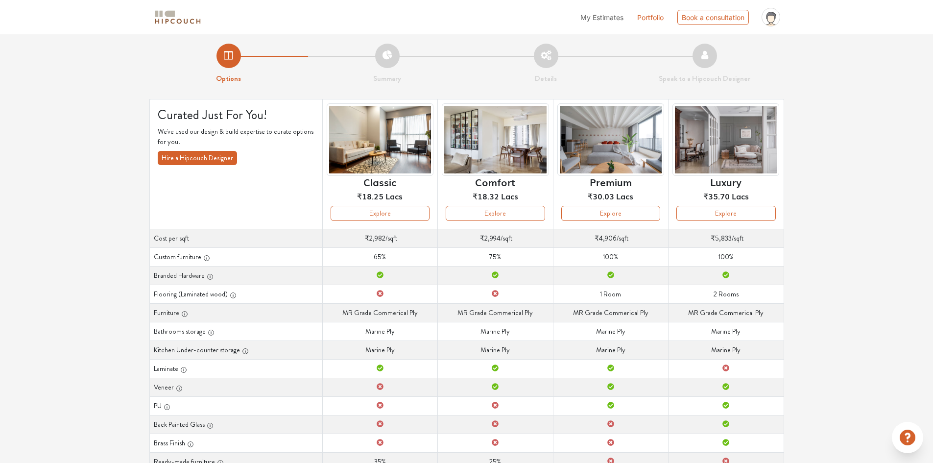
scroll to position [0, 0]
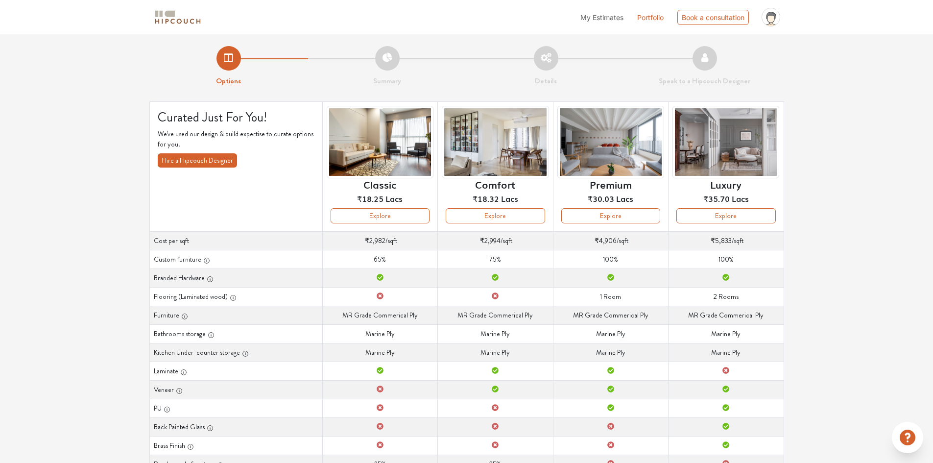
click at [594, 20] on span "My Estimates" at bounding box center [601, 17] width 43 height 8
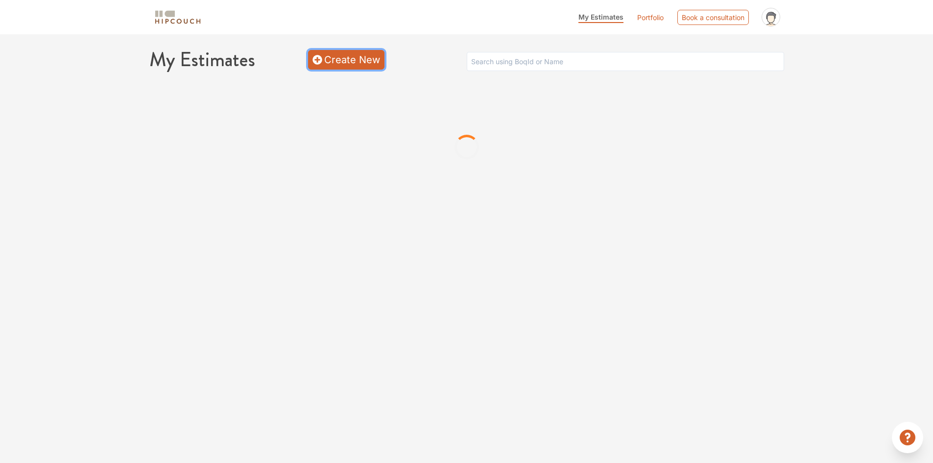
click at [351, 59] on link "Create New" at bounding box center [346, 60] width 76 height 20
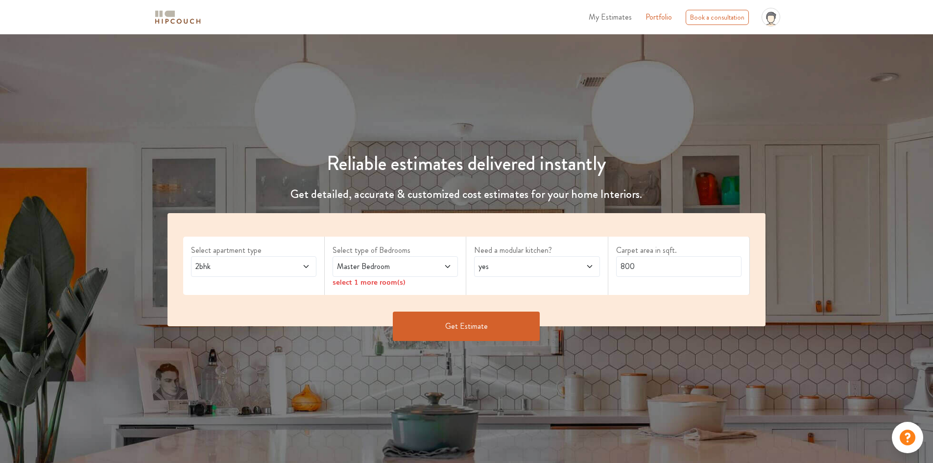
click at [301, 269] on span at bounding box center [295, 266] width 29 height 12
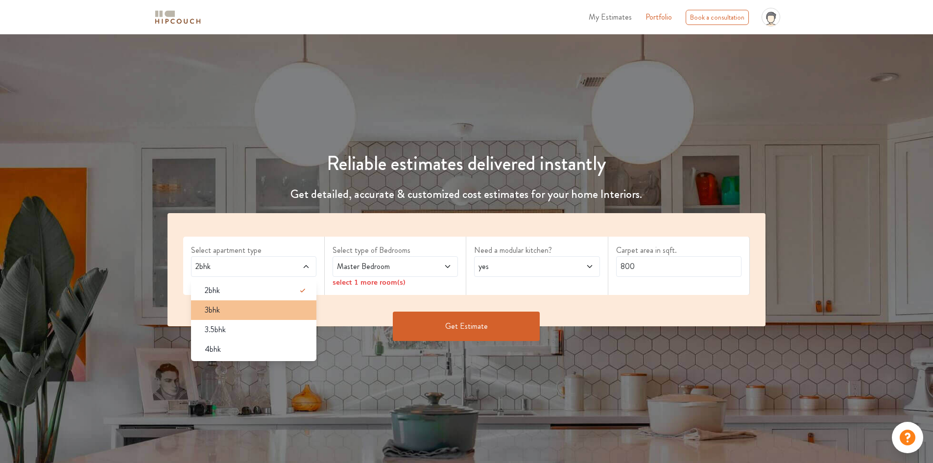
click at [265, 312] on div "3bhk" at bounding box center [256, 310] width 119 height 12
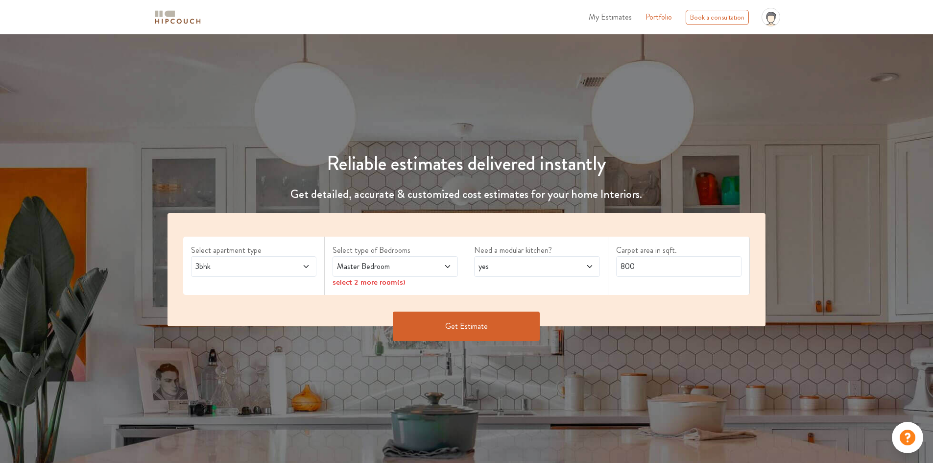
click at [413, 269] on span "Master Bedroom" at bounding box center [379, 266] width 88 height 12
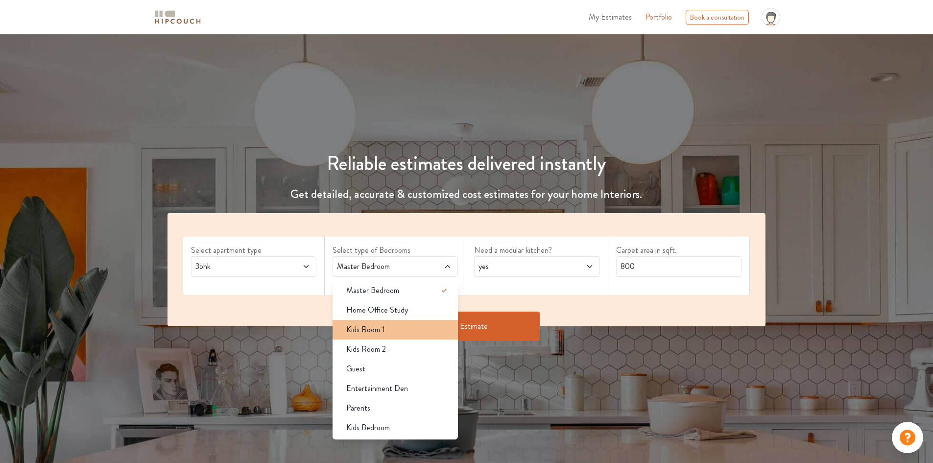
click at [394, 331] on div "Kids Room 1" at bounding box center [397, 330] width 119 height 12
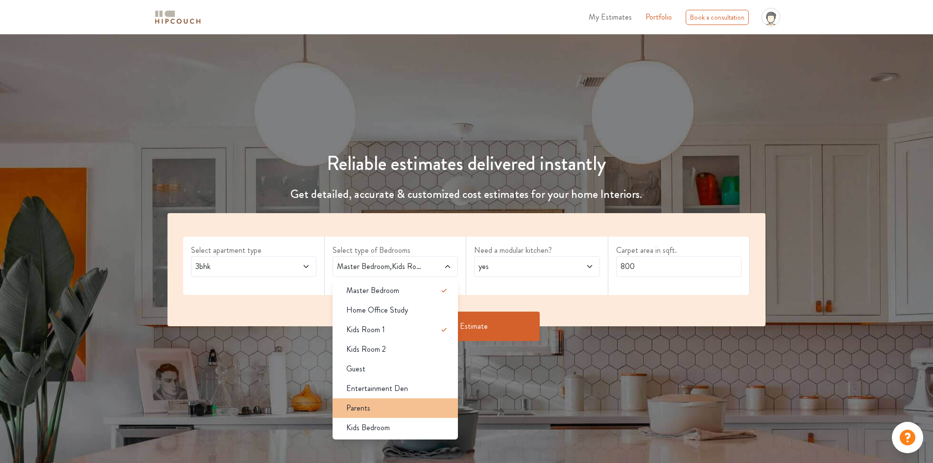
click at [403, 412] on div "Parents" at bounding box center [397, 408] width 119 height 12
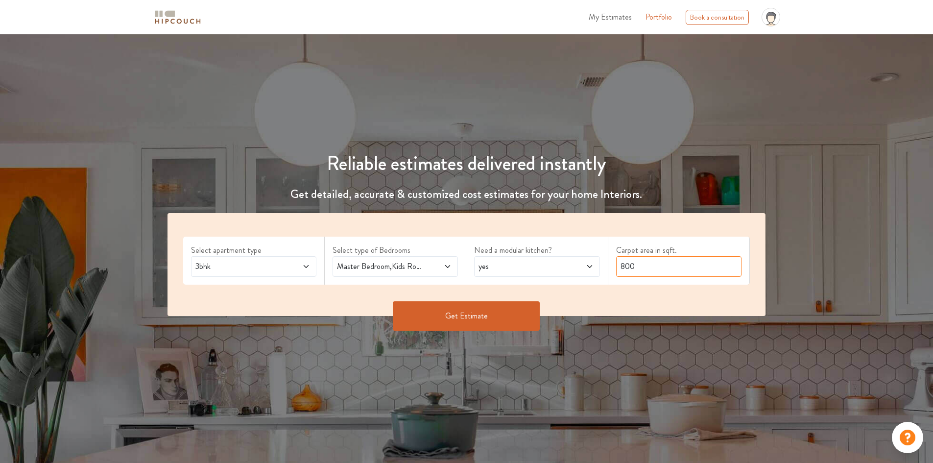
drag, startPoint x: 664, startPoint y: 270, endPoint x: 598, endPoint y: 263, distance: 66.9
click at [598, 263] on div "Select apartment type 3bhk Select type of Bedrooms Master Bedroom,Kids Room 1,P…" at bounding box center [466, 264] width 598 height 103
type input "950"
click at [505, 322] on button "Get Estimate" at bounding box center [466, 315] width 147 height 29
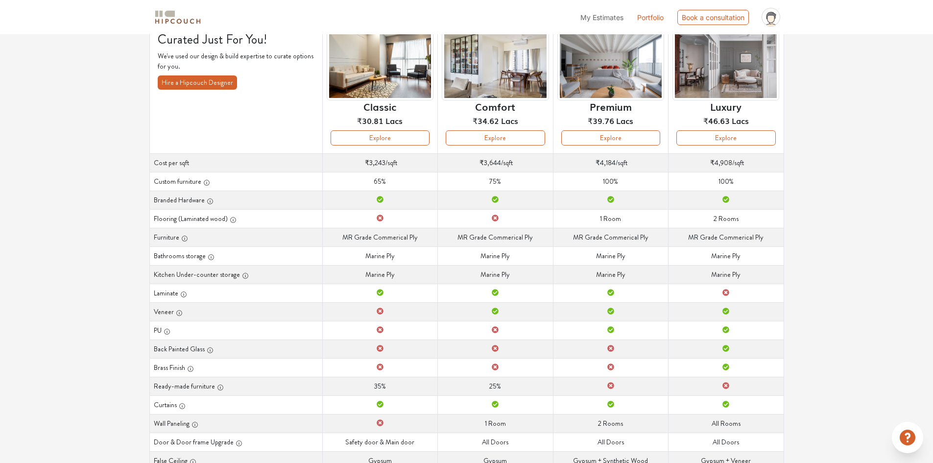
scroll to position [49, 0]
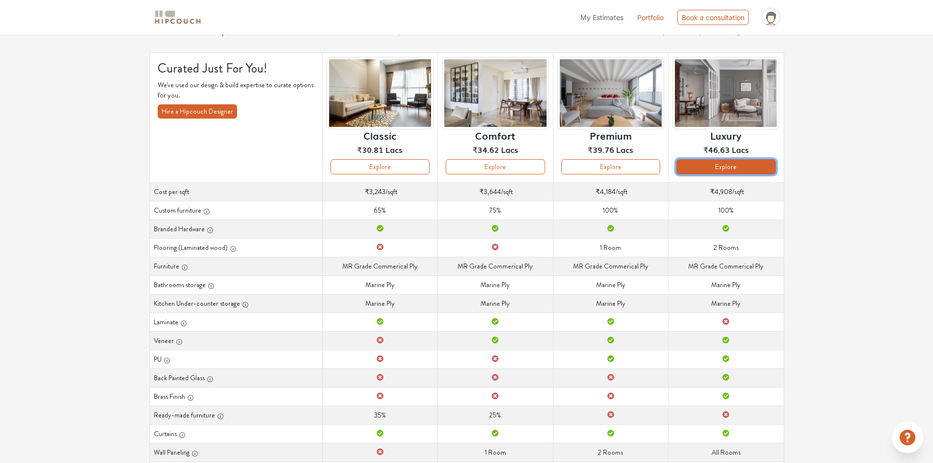
click at [723, 168] on button "Explore" at bounding box center [725, 166] width 99 height 15
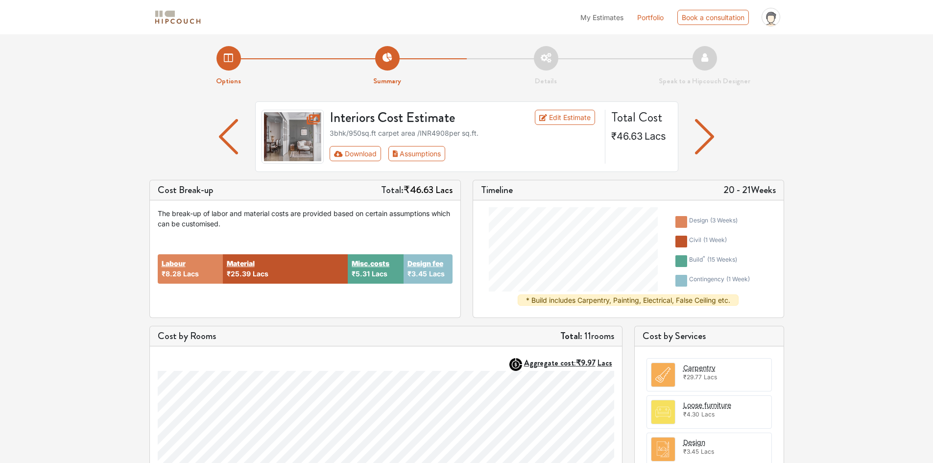
click at [869, 326] on div "Options Summary Details Speak to a Hipcouch Designer Interiors Cost Estimate Ed…" at bounding box center [466, 379] width 933 height 691
